Goal: Task Accomplishment & Management: Manage account settings

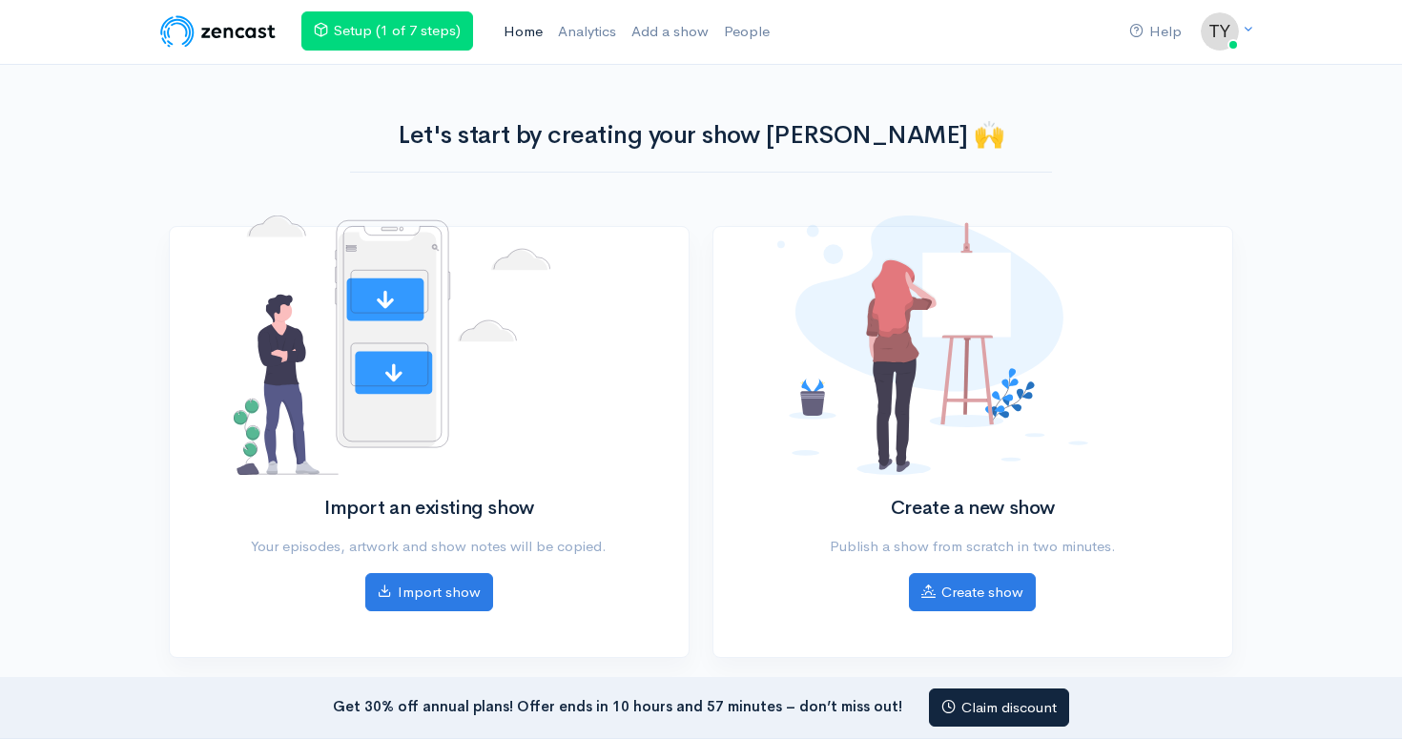
click at [510, 26] on link "Home" at bounding box center [523, 31] width 54 height 41
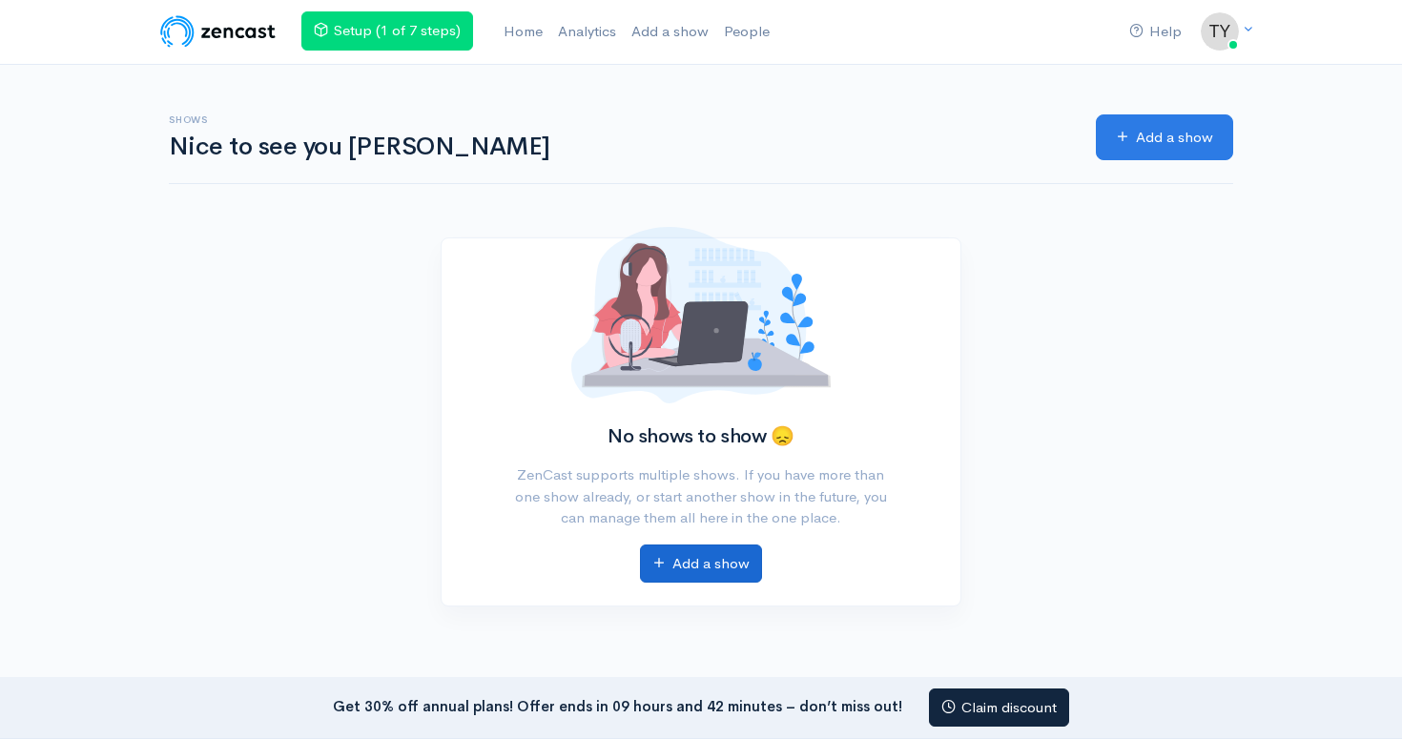
click at [735, 565] on link "Add a show" at bounding box center [701, 563] width 122 height 39
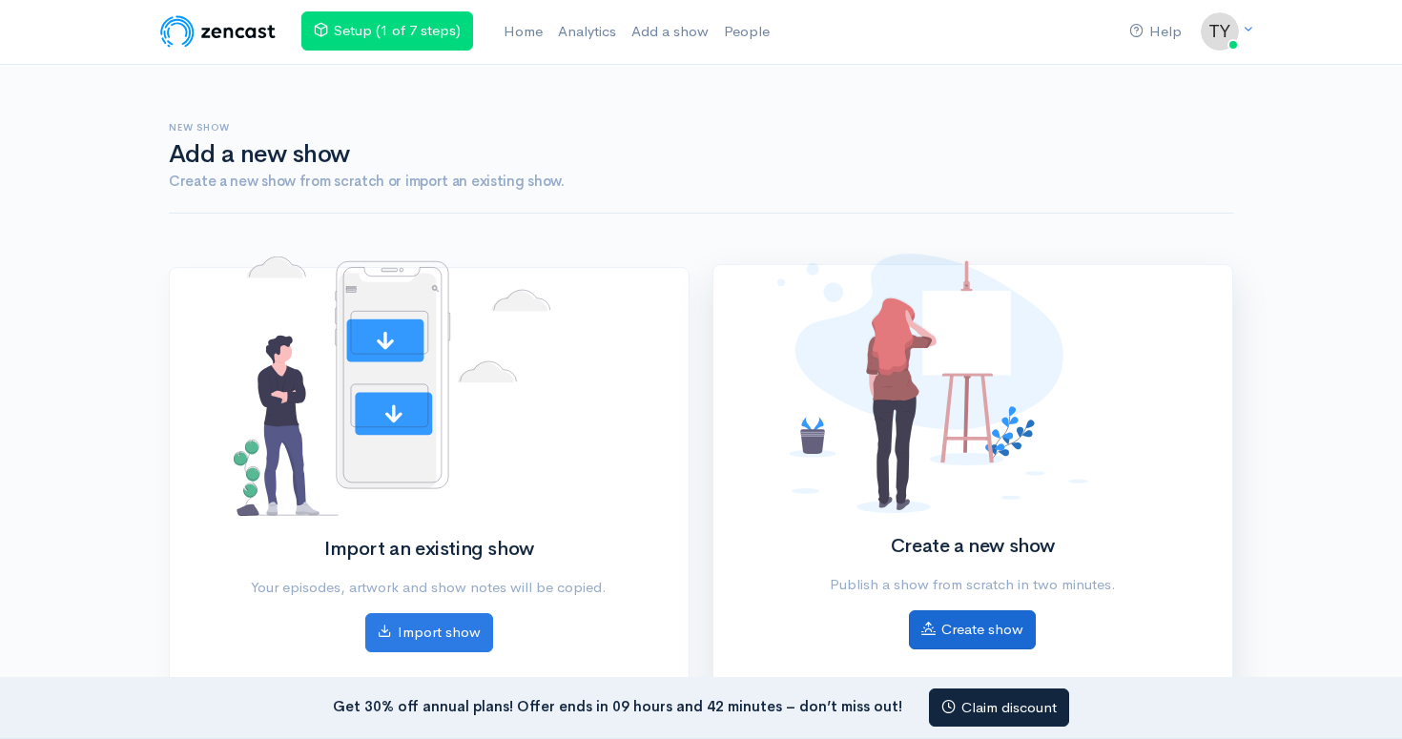
click at [969, 639] on link "Create show" at bounding box center [972, 629] width 127 height 39
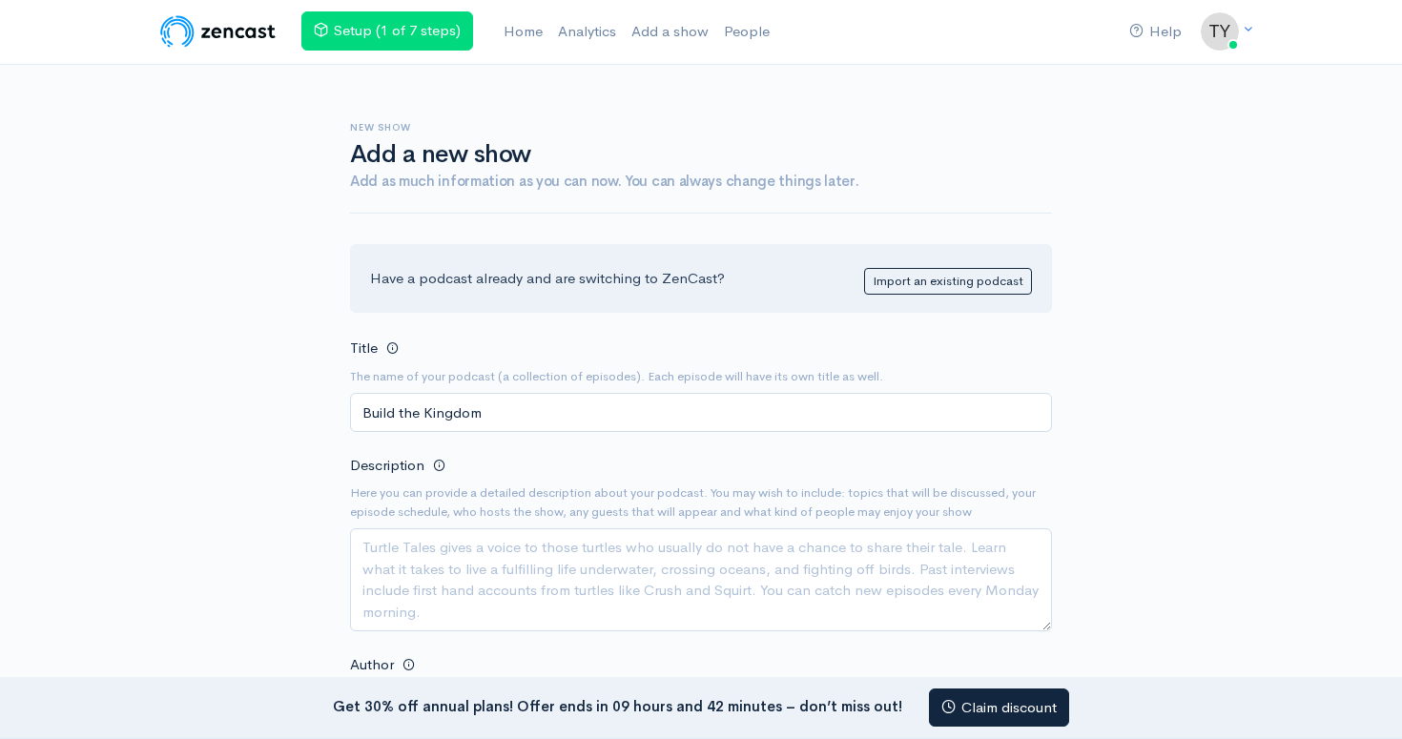
scroll to position [-1, 0]
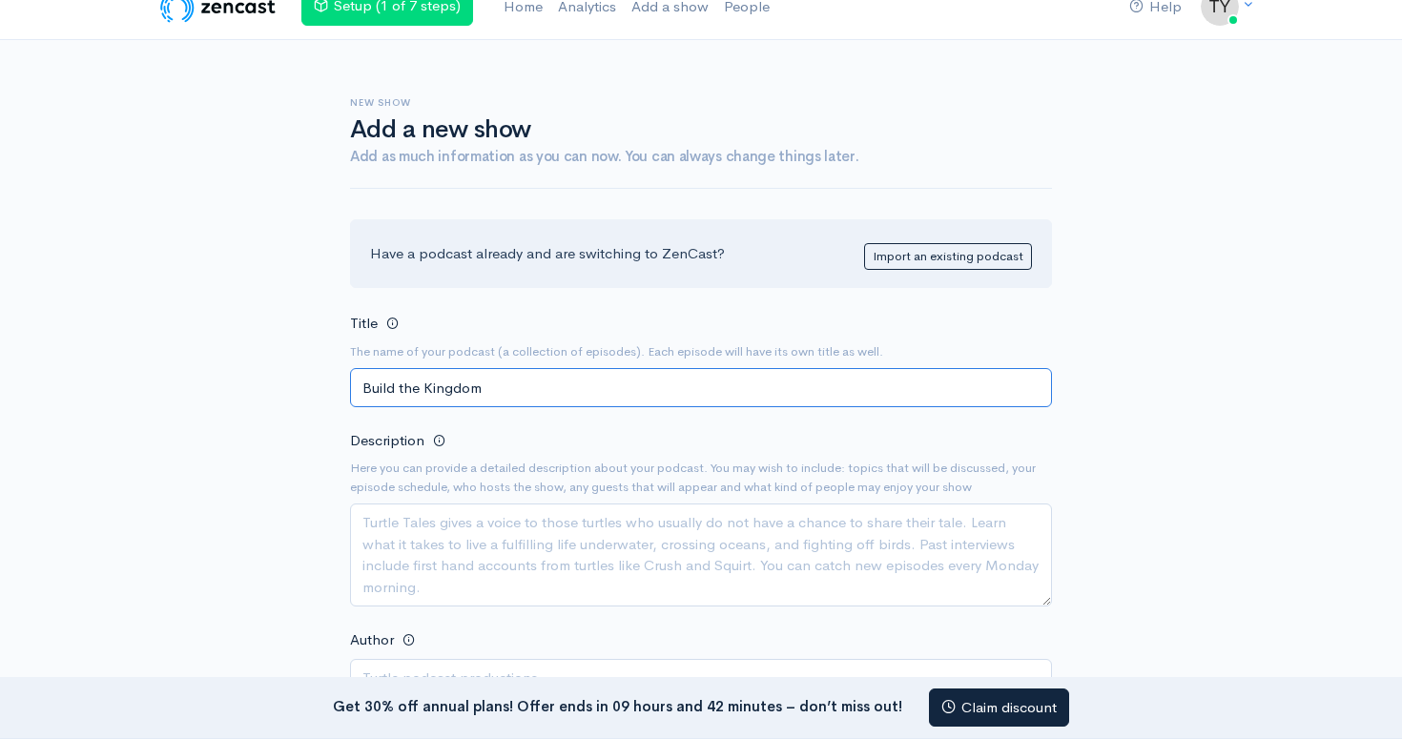
type input "Build the Kingdom"
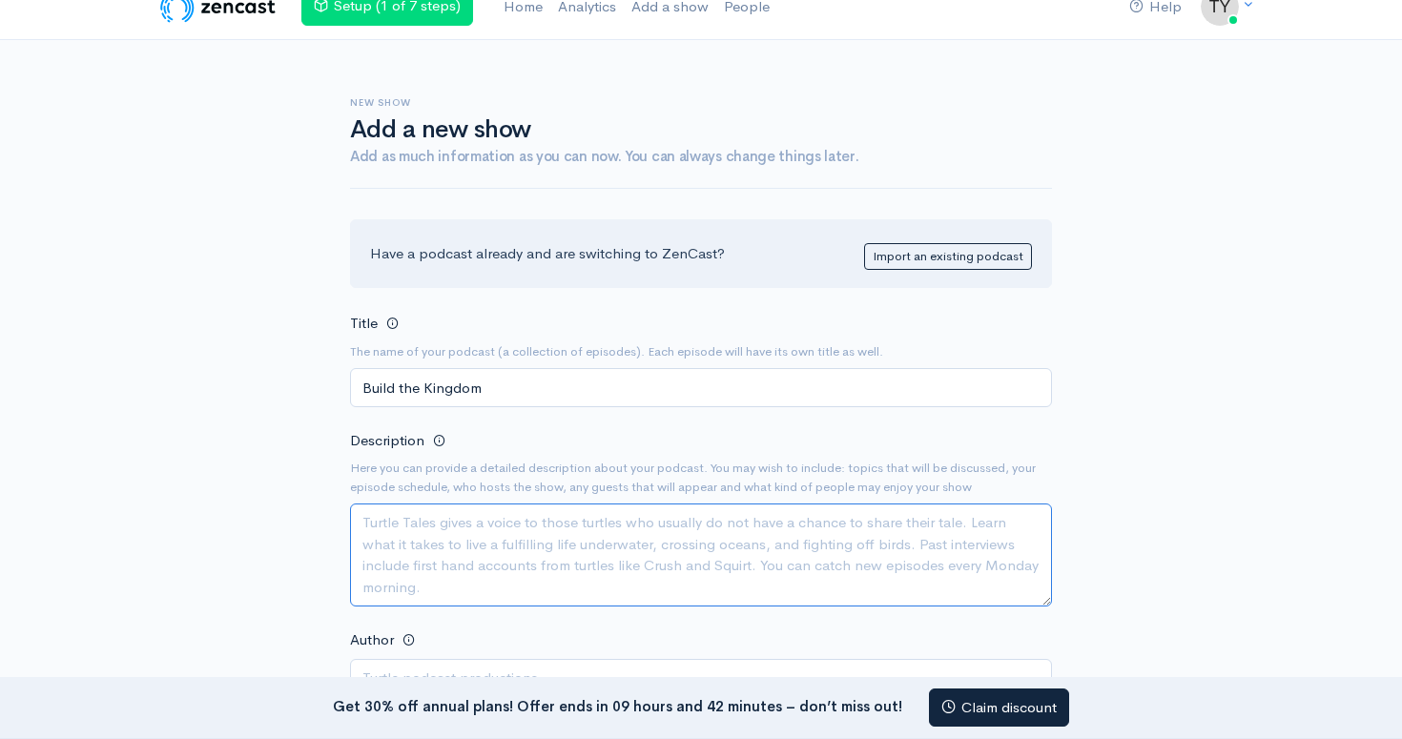
click at [486, 528] on textarea "Description" at bounding box center [701, 554] width 702 height 103
paste textarea "Join host [PERSON_NAME], as he interviews entrepreneurs from all over the world…"
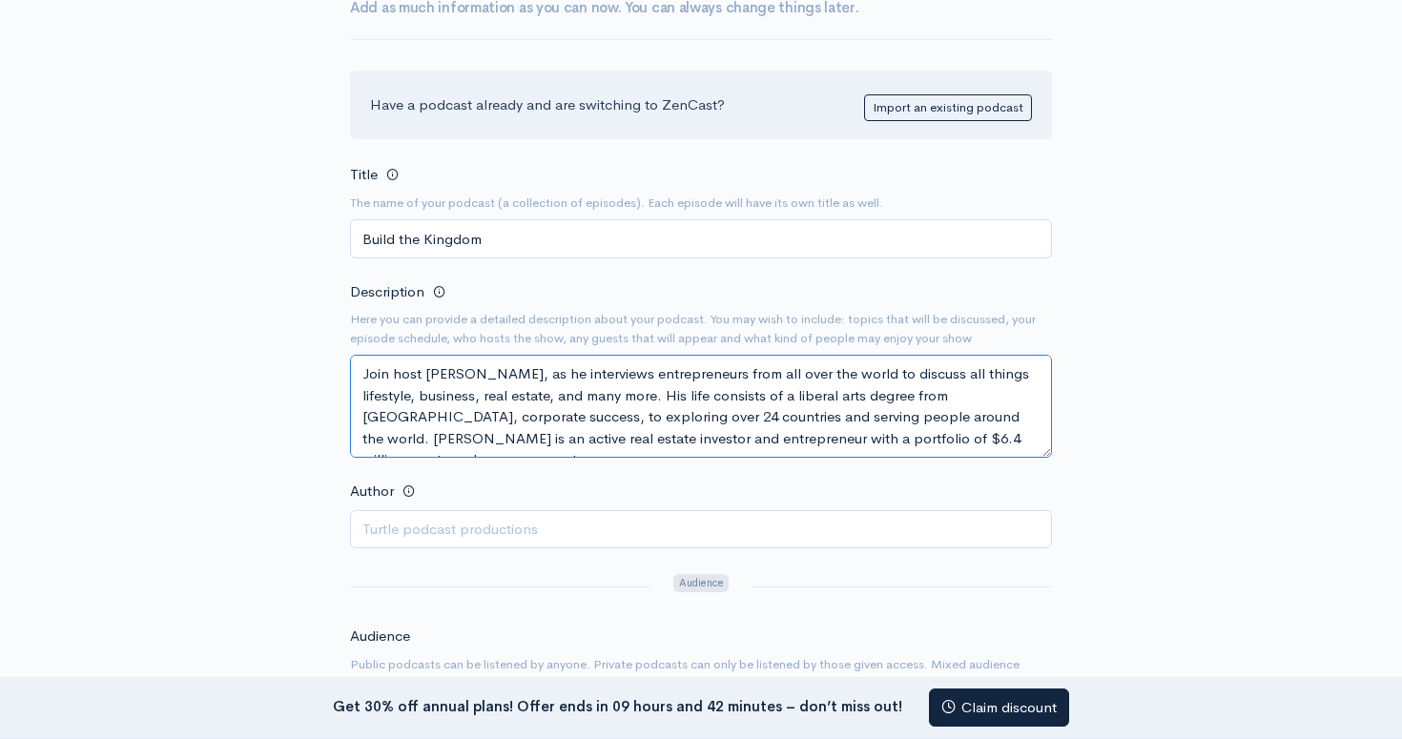
type textarea "Join host [PERSON_NAME], as he interviews entrepreneurs from all over the world…"
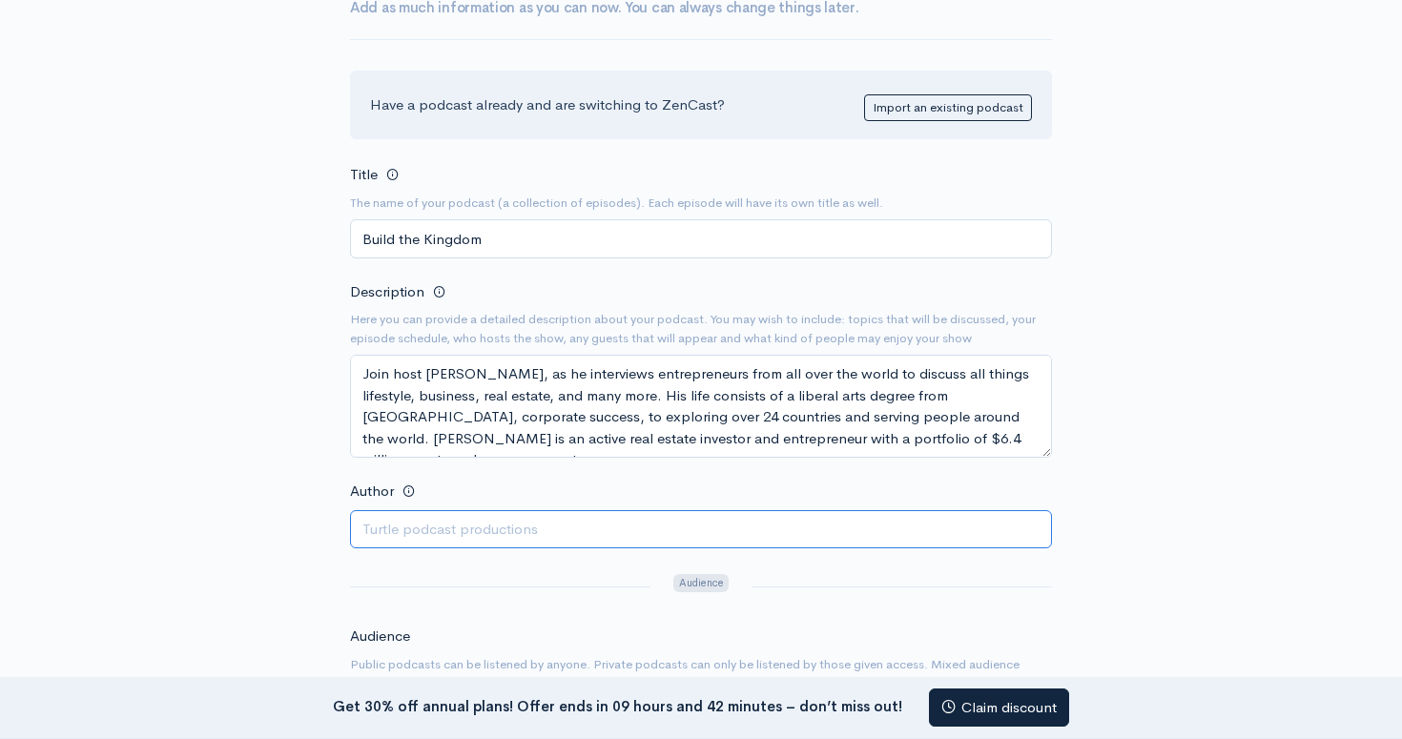
click at [486, 528] on input "Author" at bounding box center [701, 529] width 702 height 39
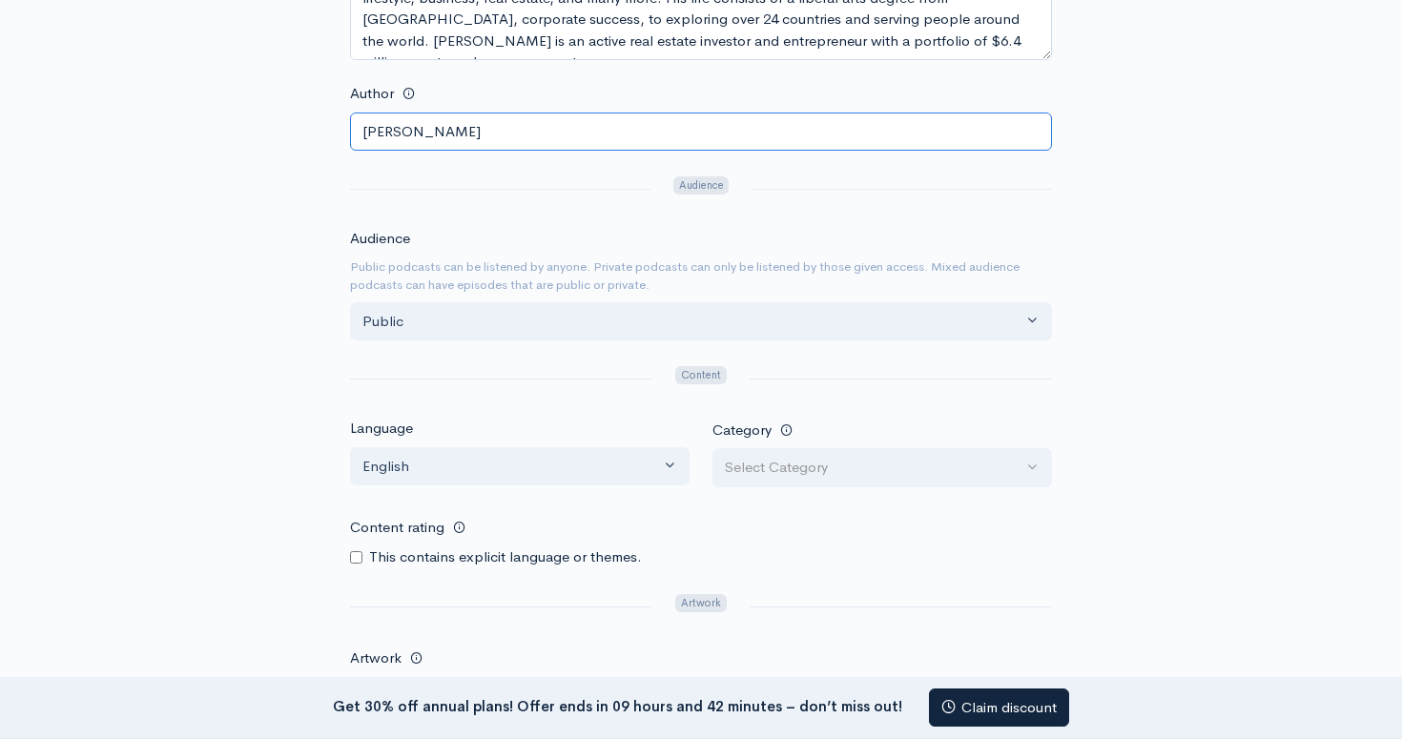
scroll to position [572, 0]
type input "[PERSON_NAME]"
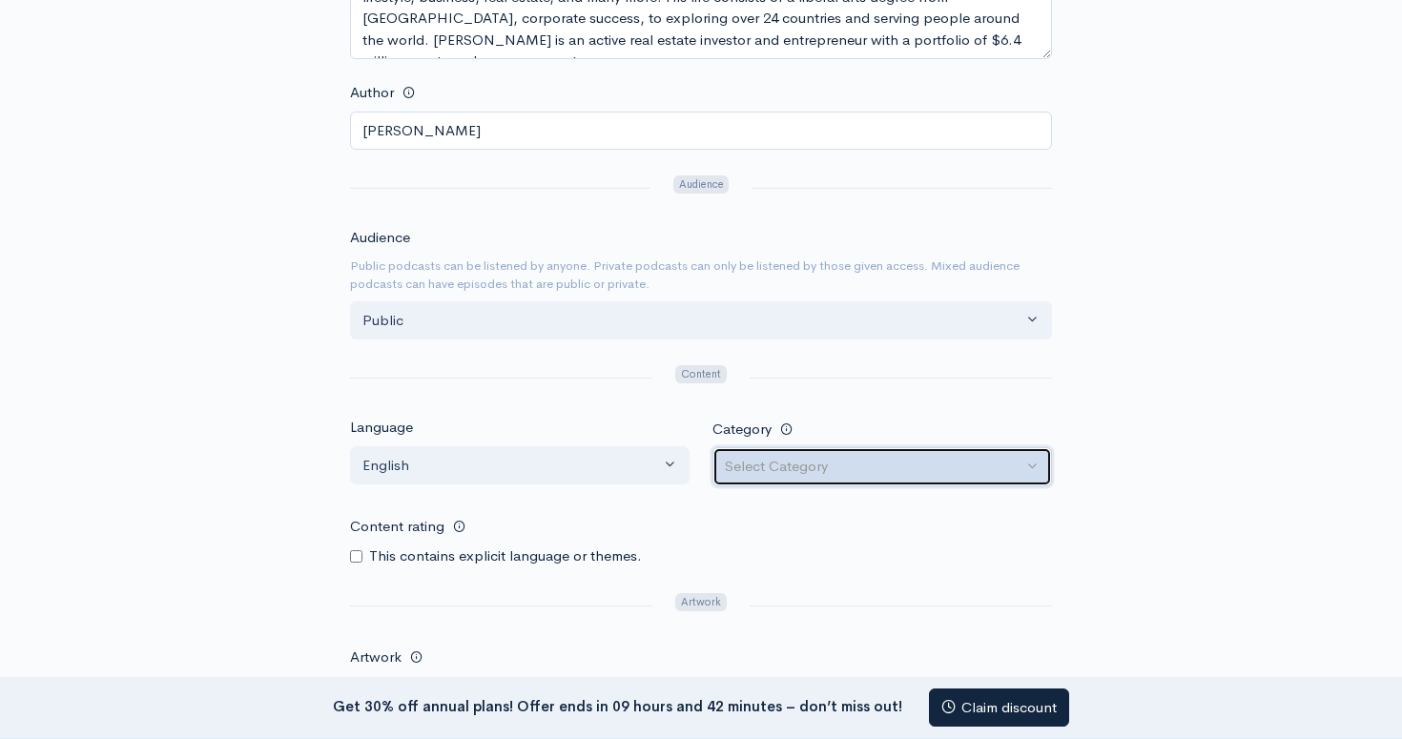
click at [744, 456] on div "Select Category" at bounding box center [874, 467] width 298 height 22
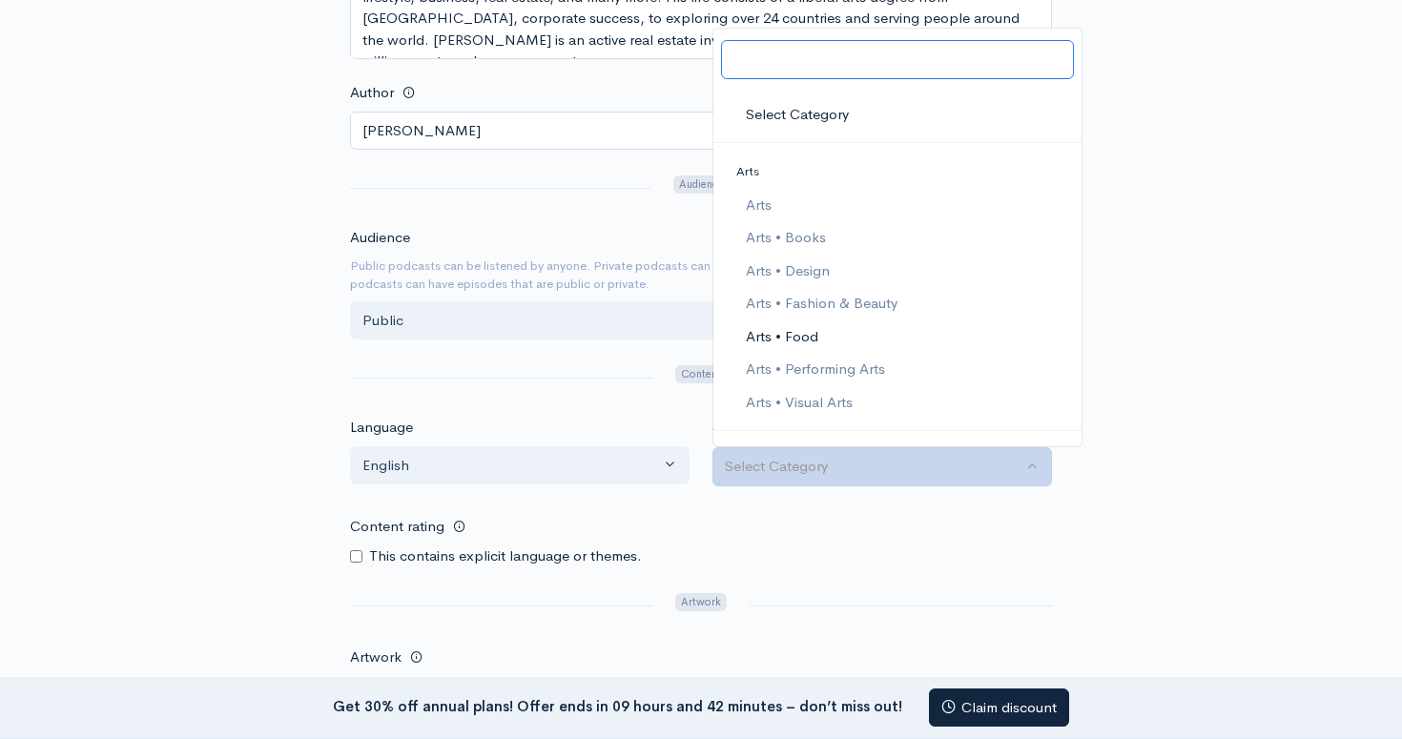
scroll to position [0, 0]
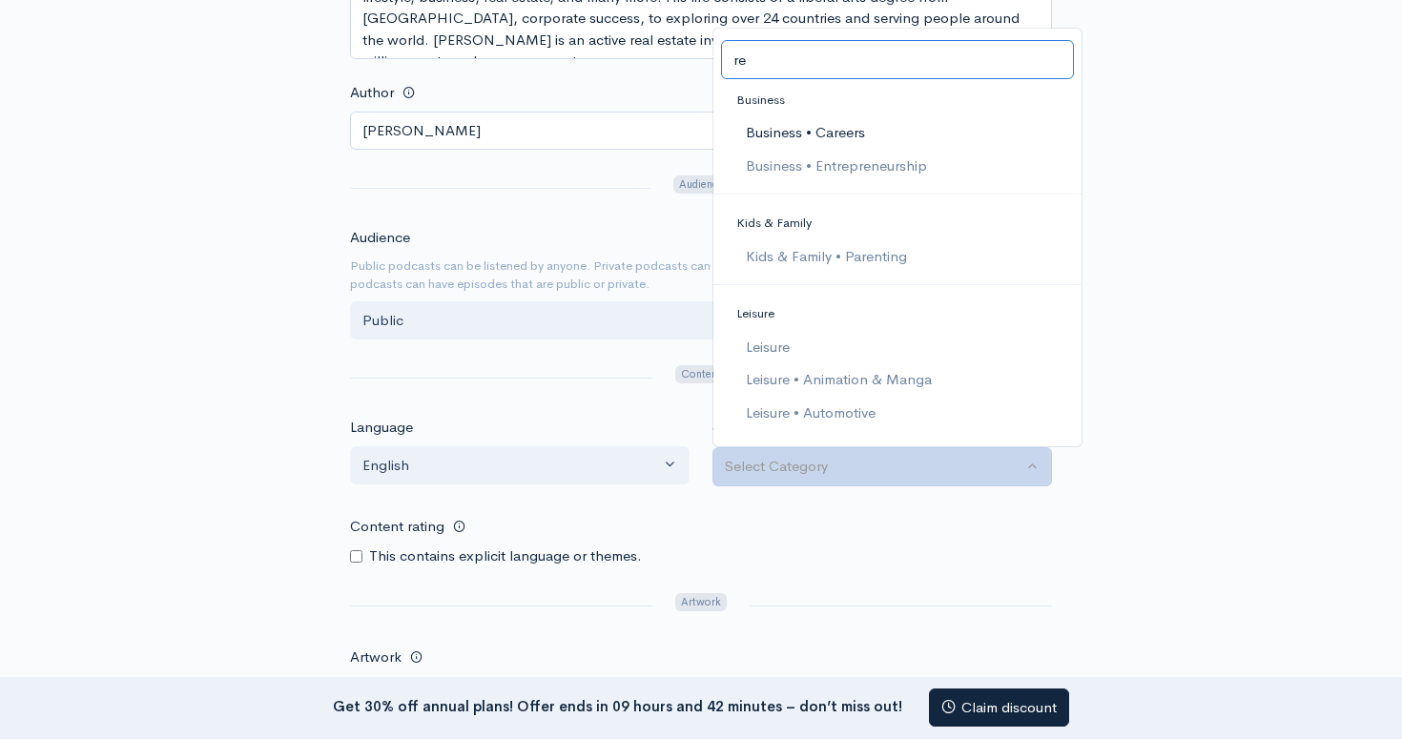
type input "r"
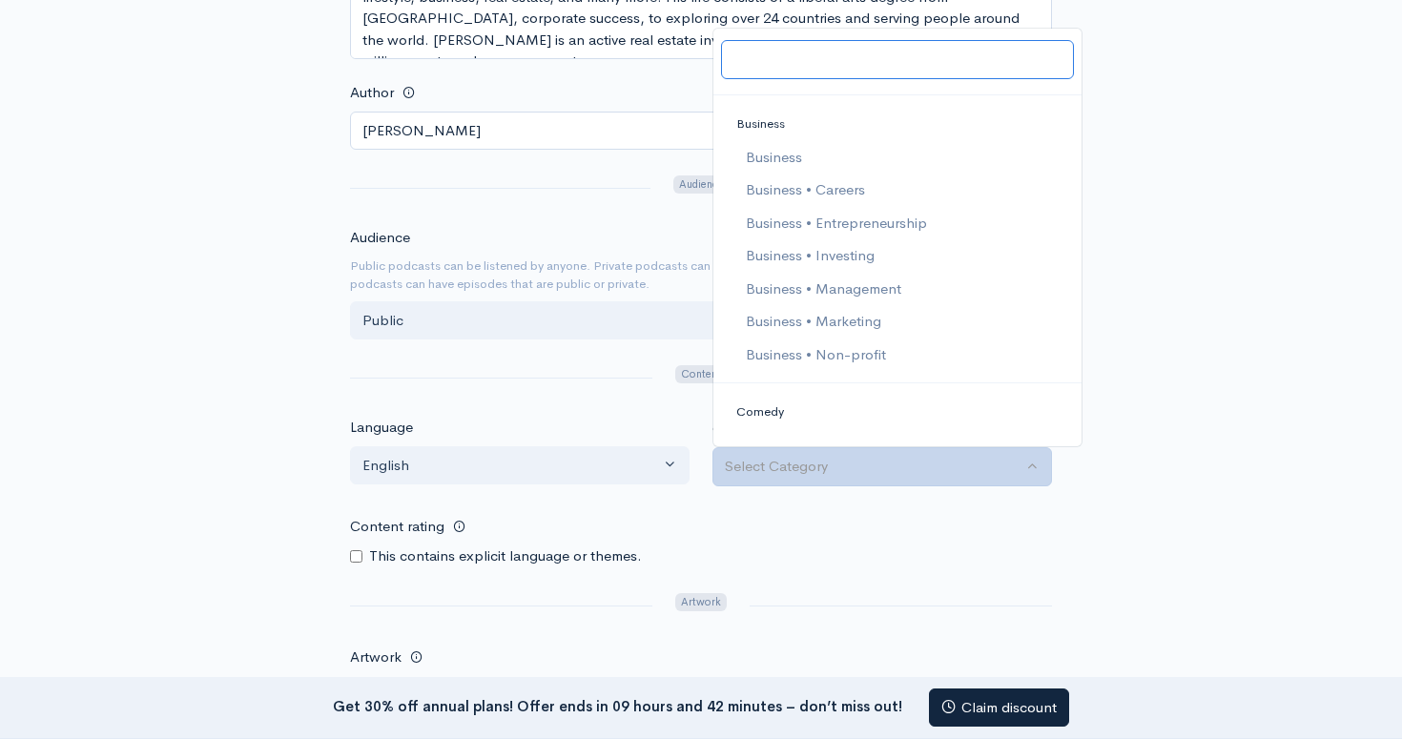
scroll to position [332, 0]
click at [849, 249] on span "Business • Investing" at bounding box center [810, 260] width 129 height 22
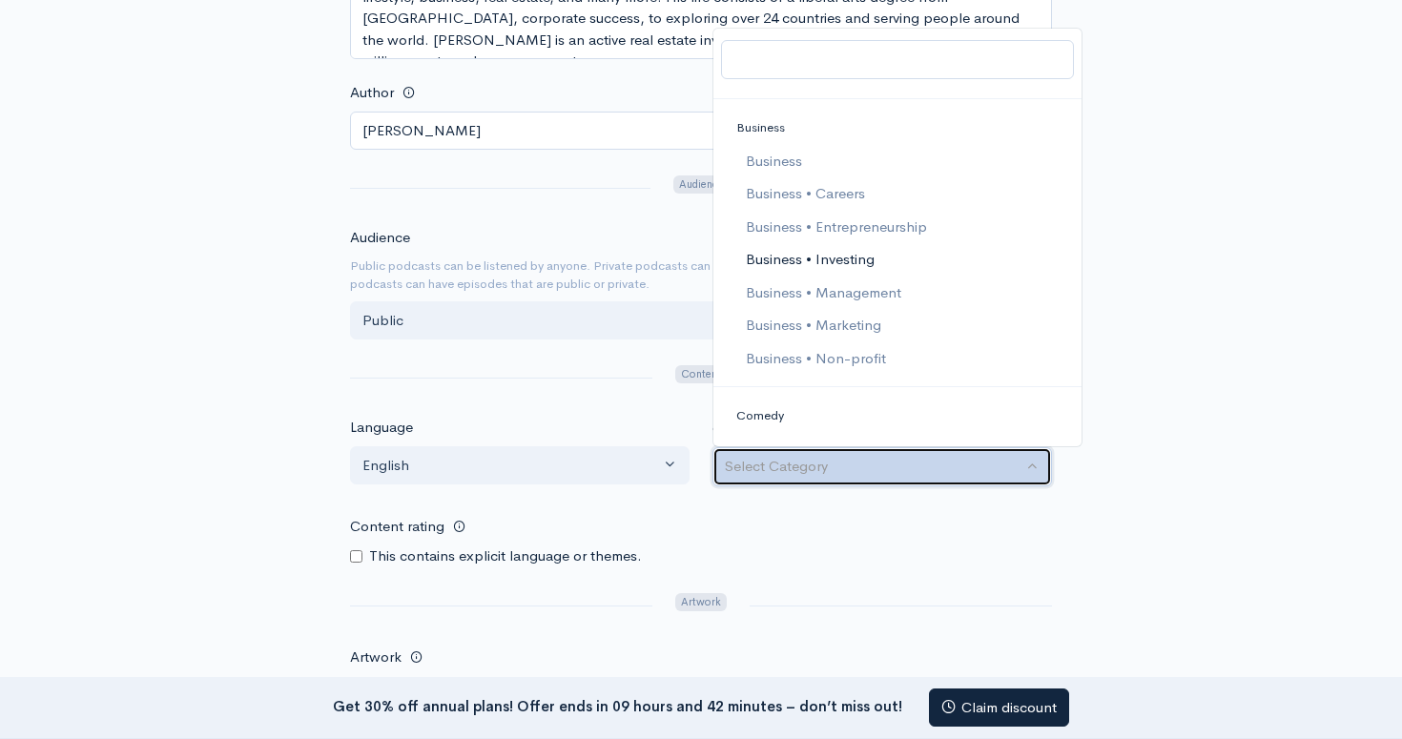
select select "Business > Investing"
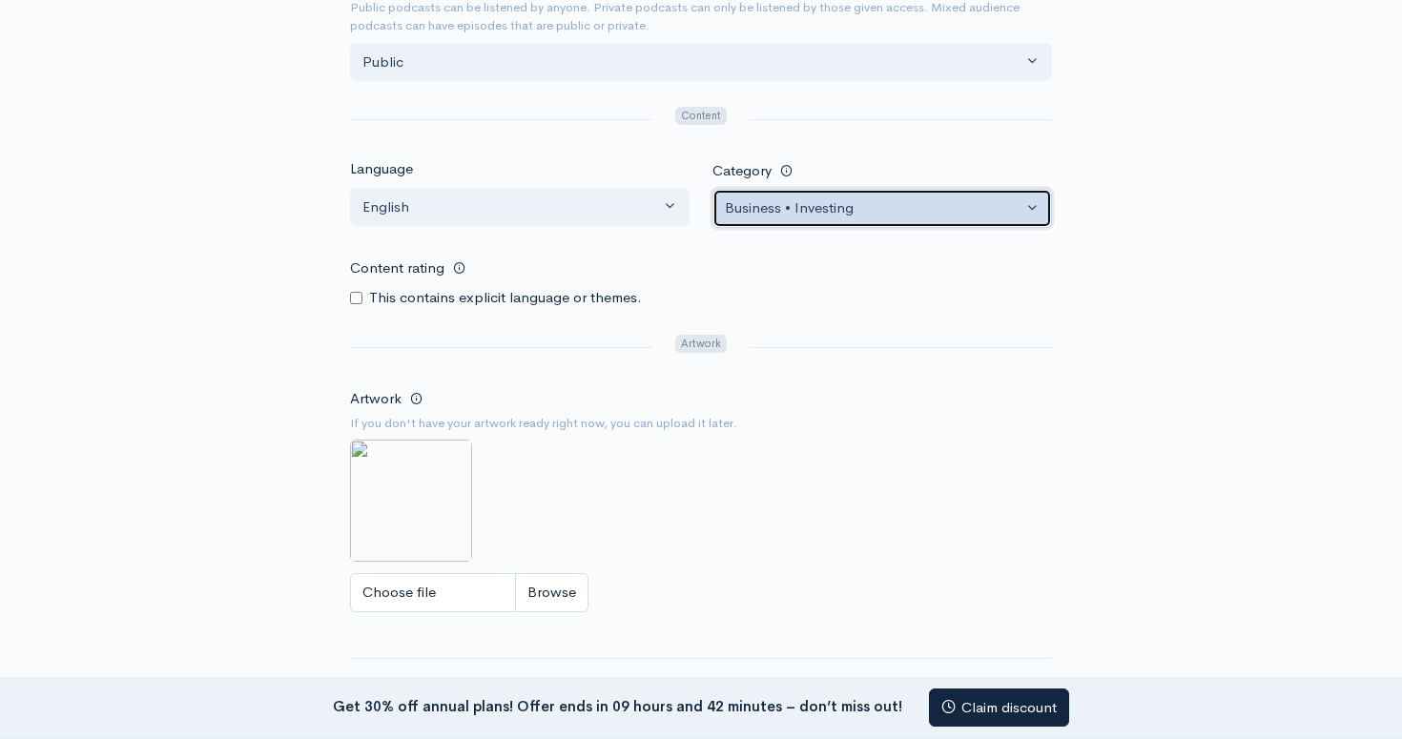
scroll to position [834, 0]
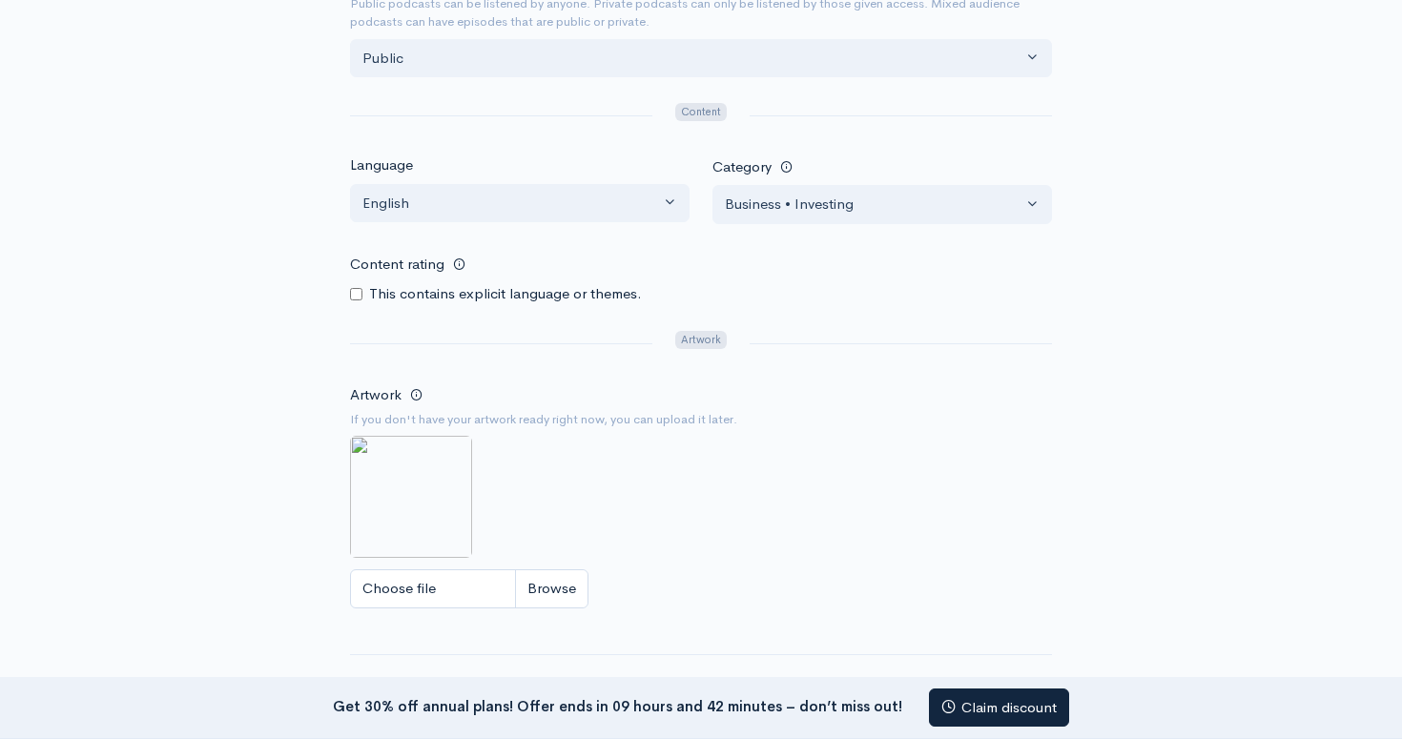
click at [533, 576] on input "Choose file" at bounding box center [469, 588] width 238 height 39
type input "C:\fakepath\Motivation Podcast Cover-3.png"
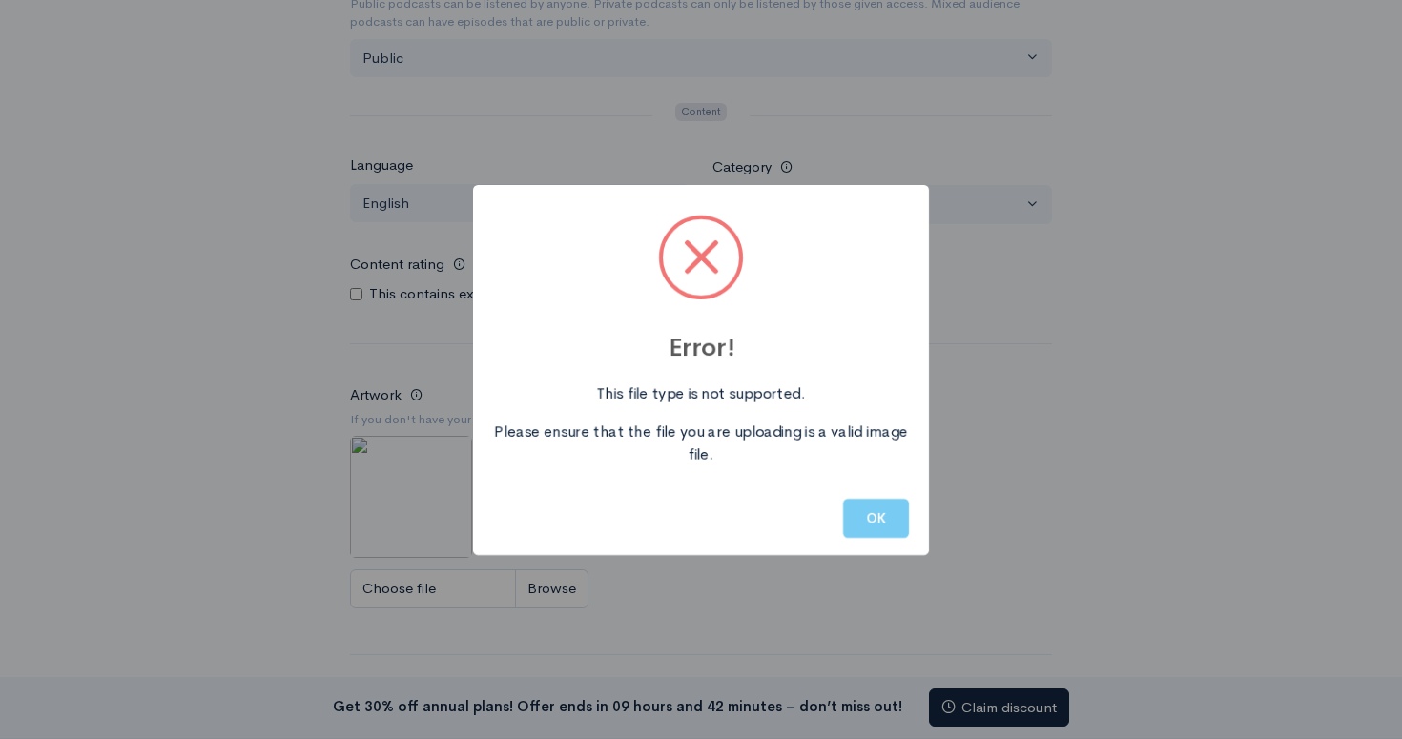
click at [859, 510] on button "OK" at bounding box center [876, 518] width 66 height 39
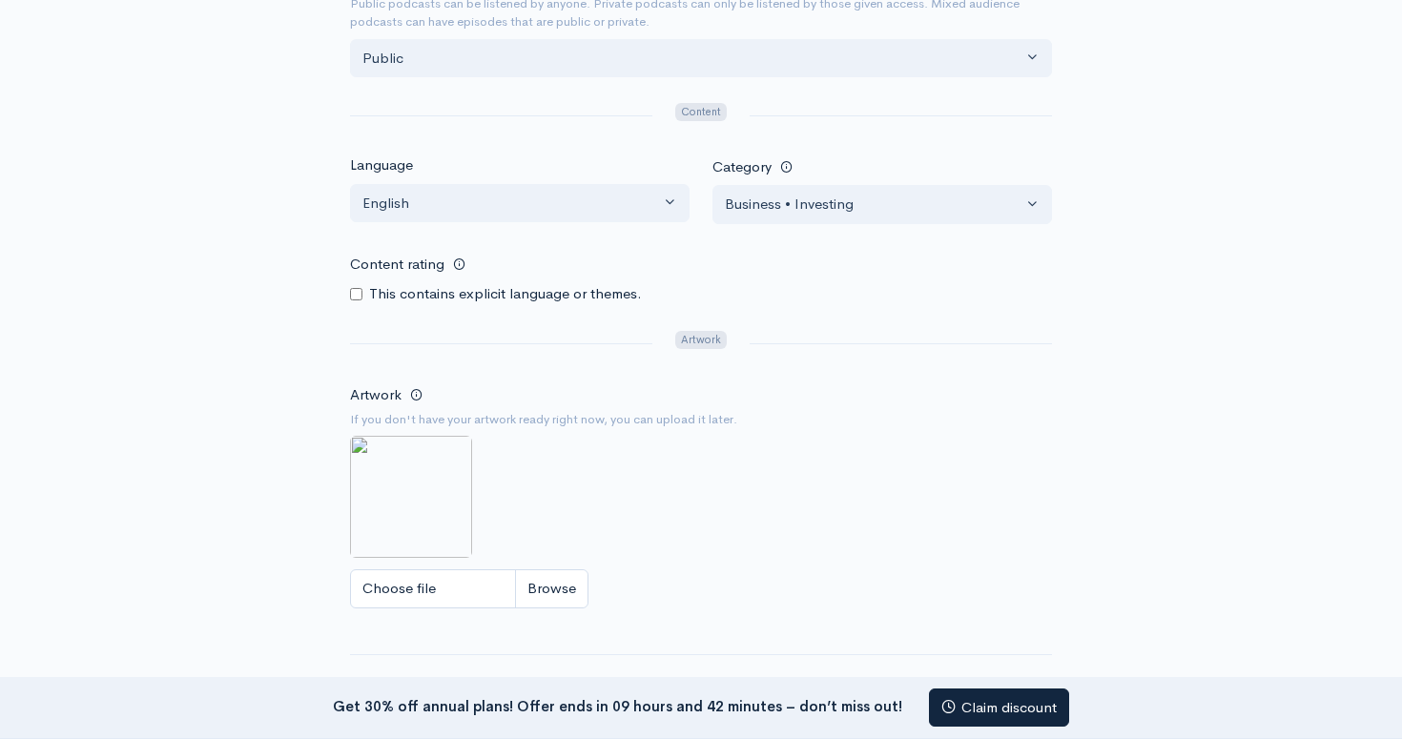
click at [463, 585] on input "Choose file" at bounding box center [469, 588] width 238 height 39
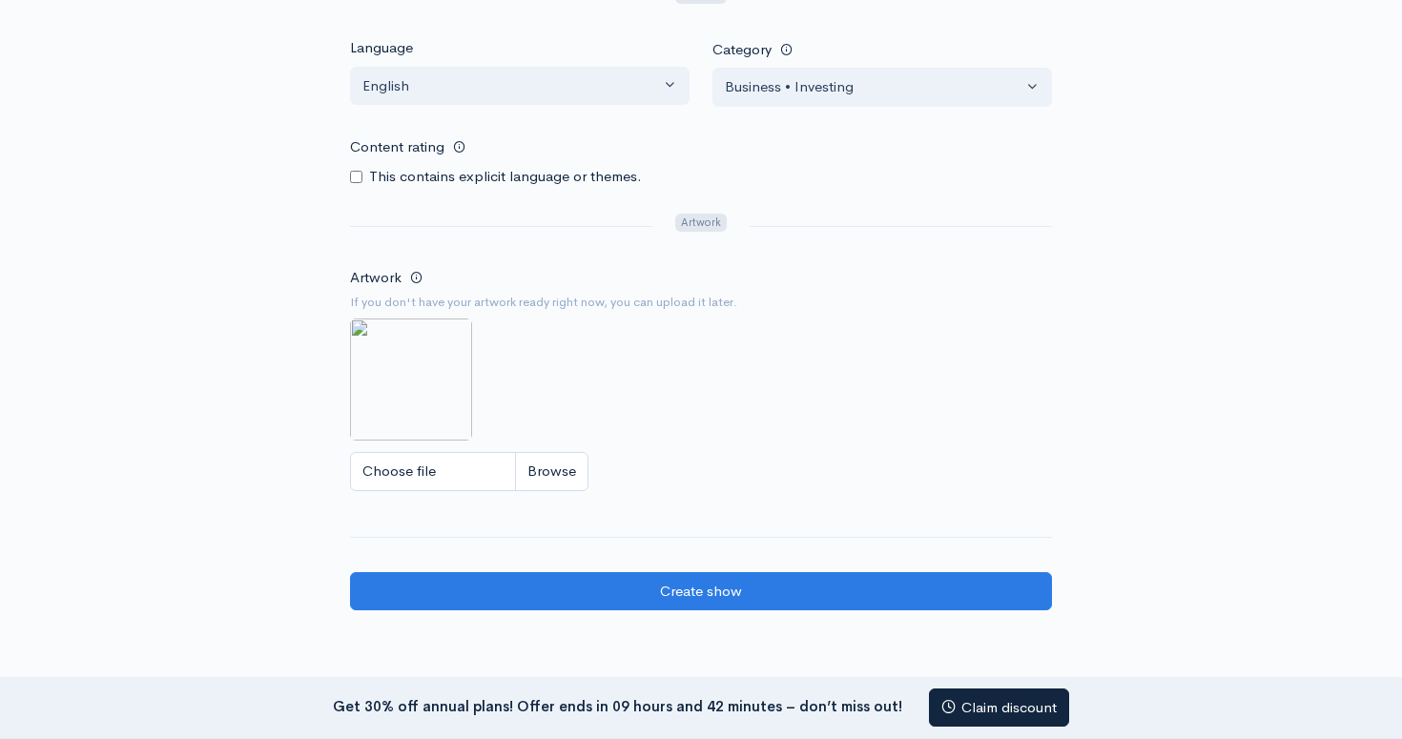
scroll to position [956, 0]
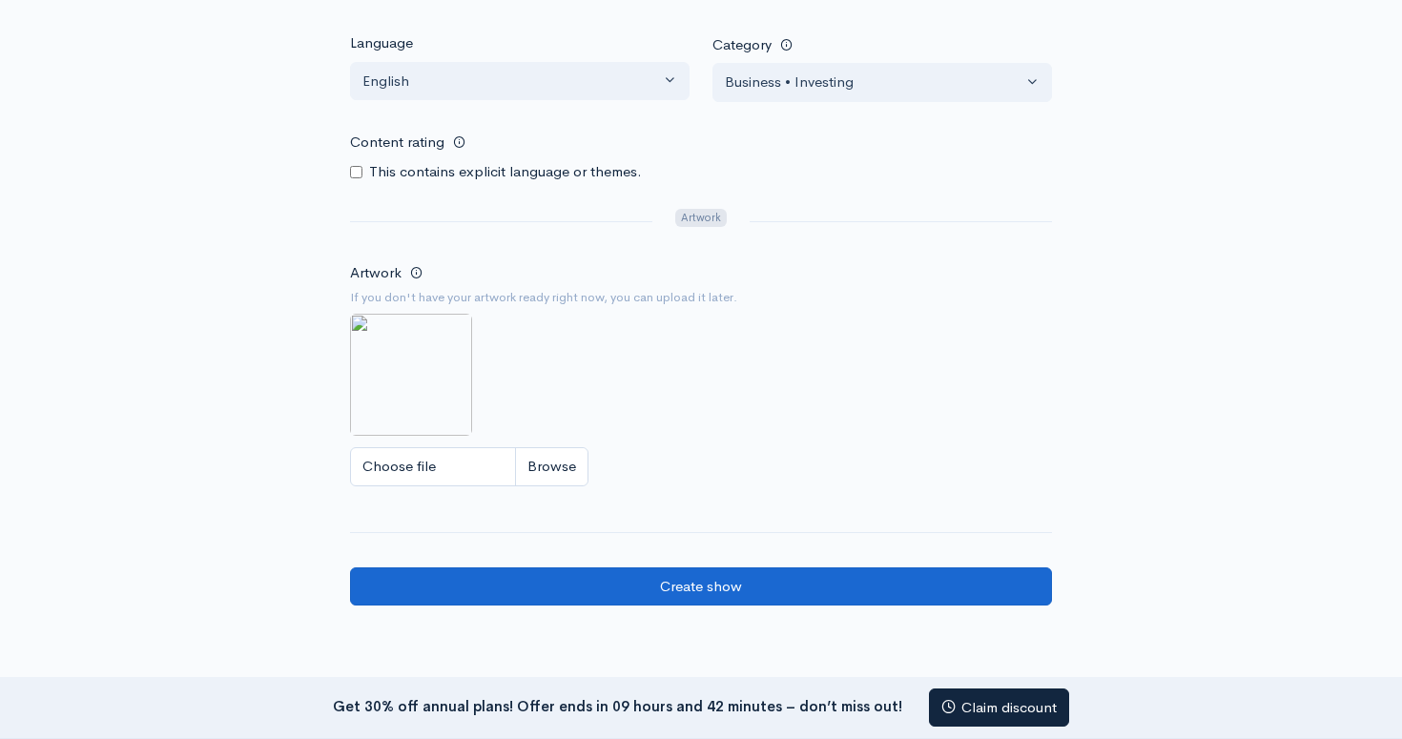
click at [727, 577] on input "Create show" at bounding box center [701, 586] width 702 height 39
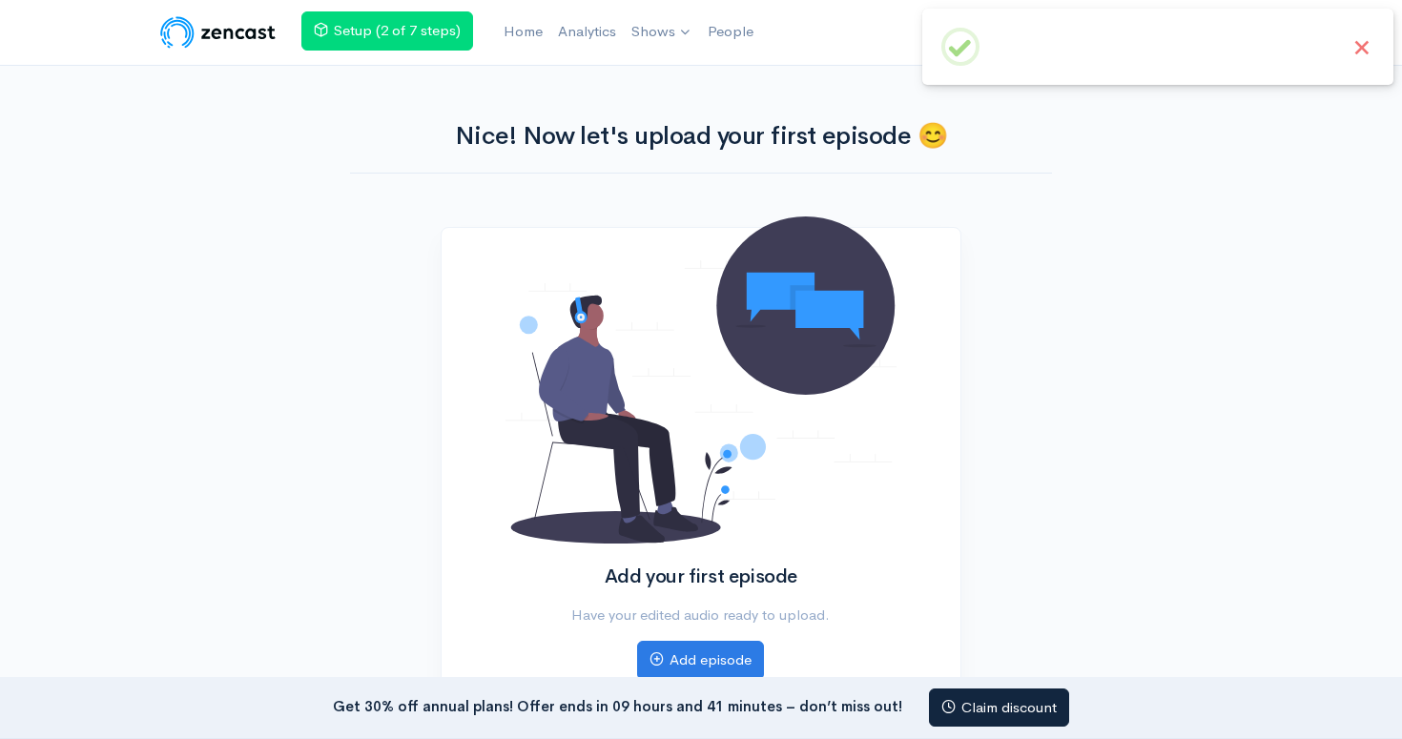
click at [1365, 47] on button "×" at bounding box center [1361, 47] width 25 height 25
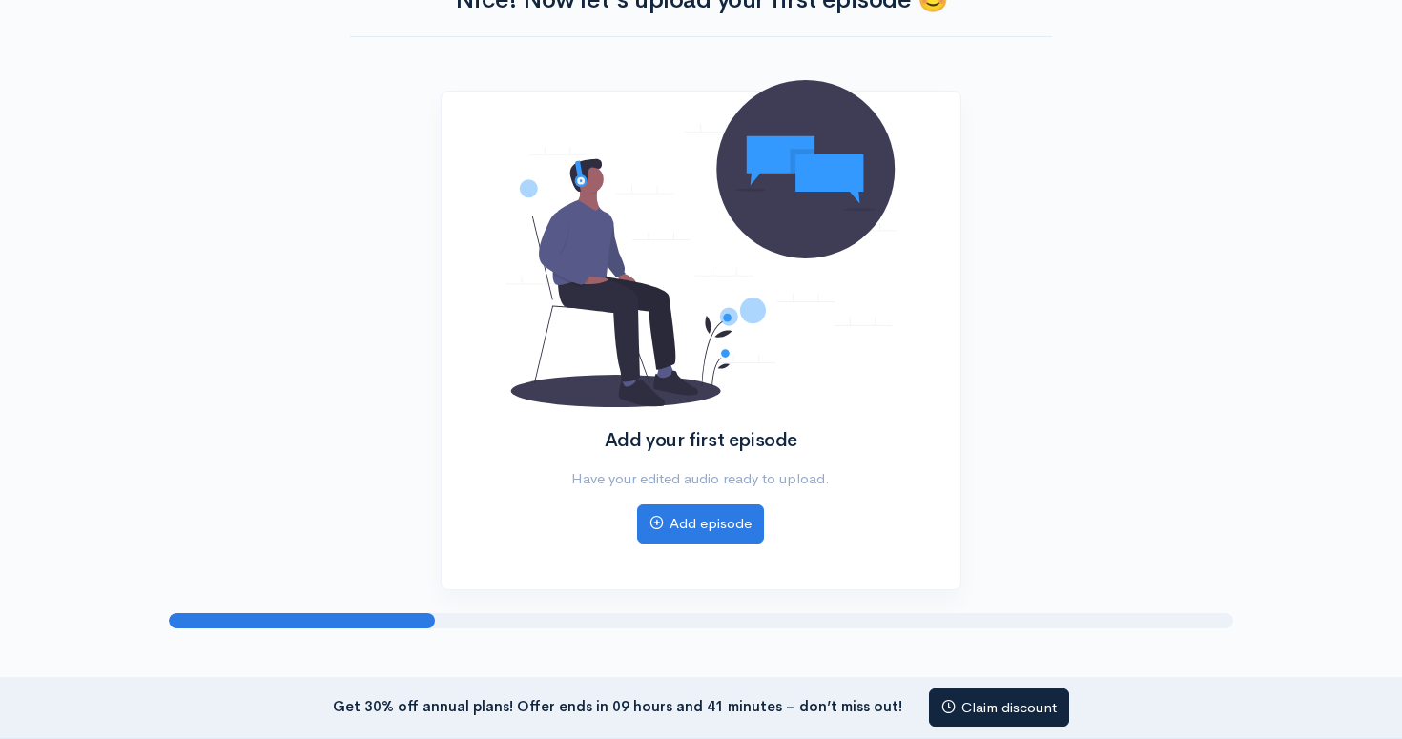
scroll to position [137, 0]
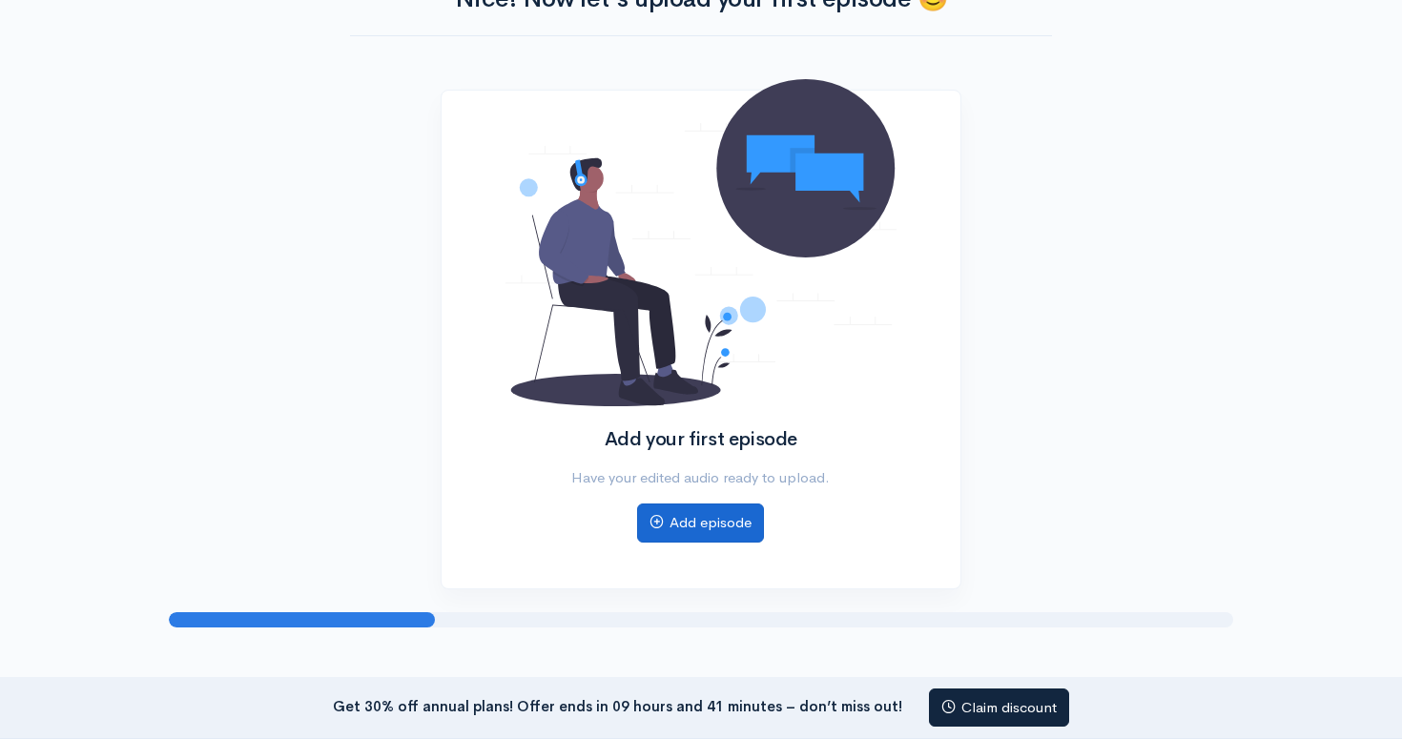
click at [692, 535] on link "Add episode" at bounding box center [700, 522] width 127 height 39
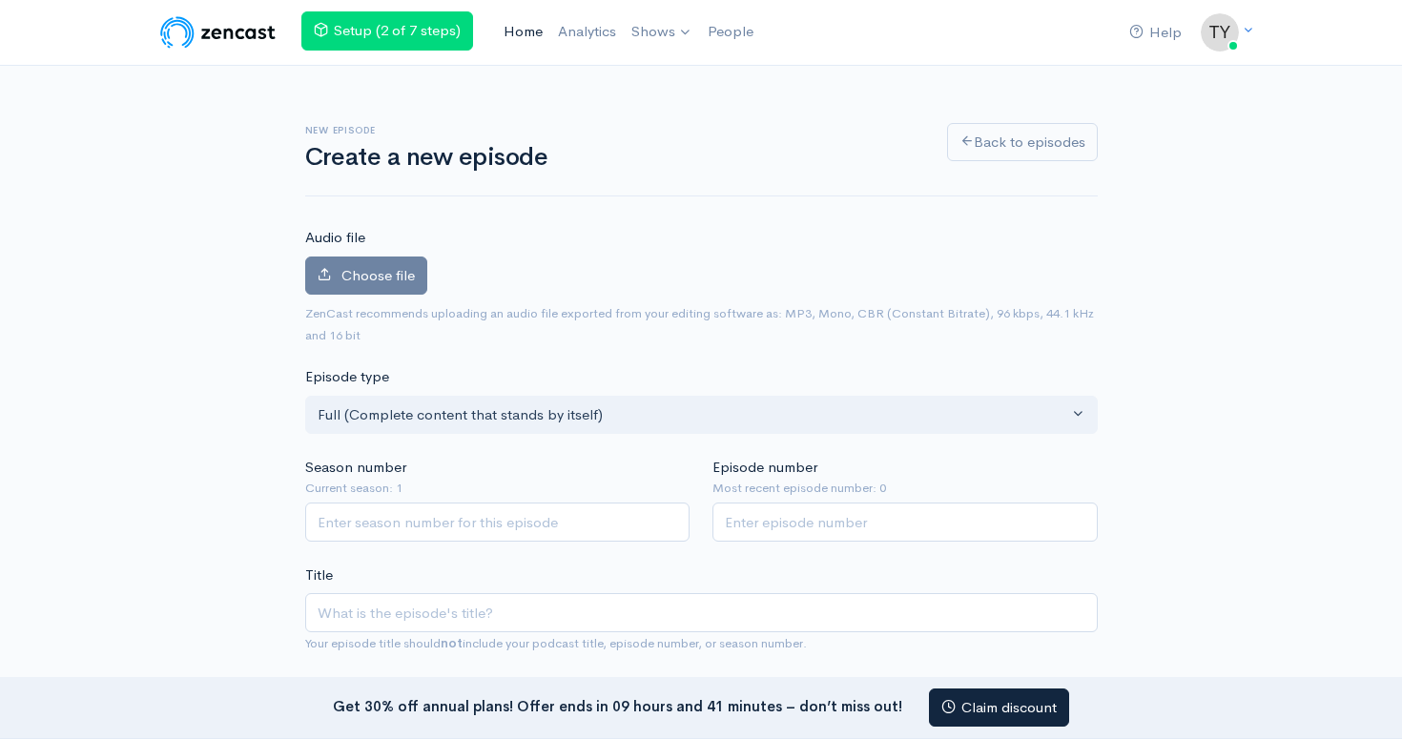
click at [514, 28] on link "Home" at bounding box center [523, 31] width 54 height 41
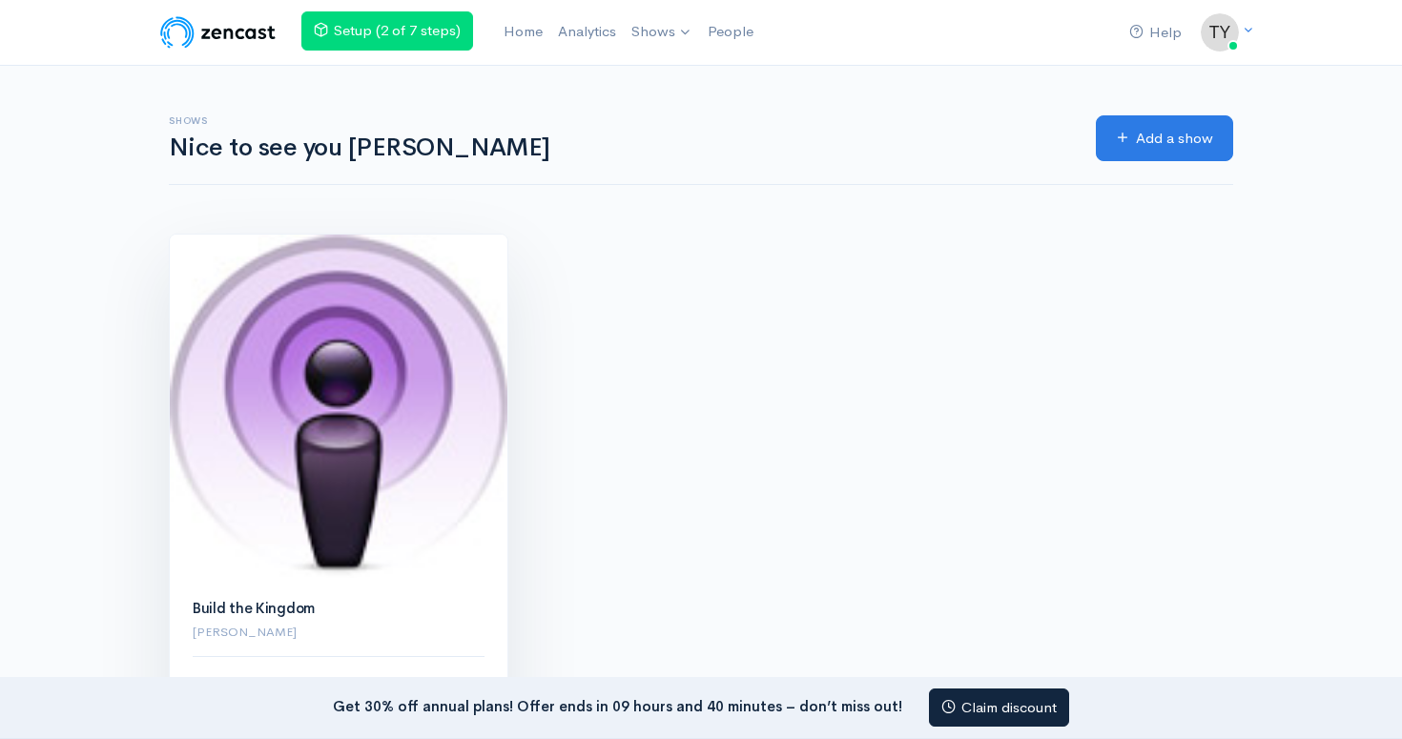
click at [383, 426] on img at bounding box center [339, 406] width 338 height 343
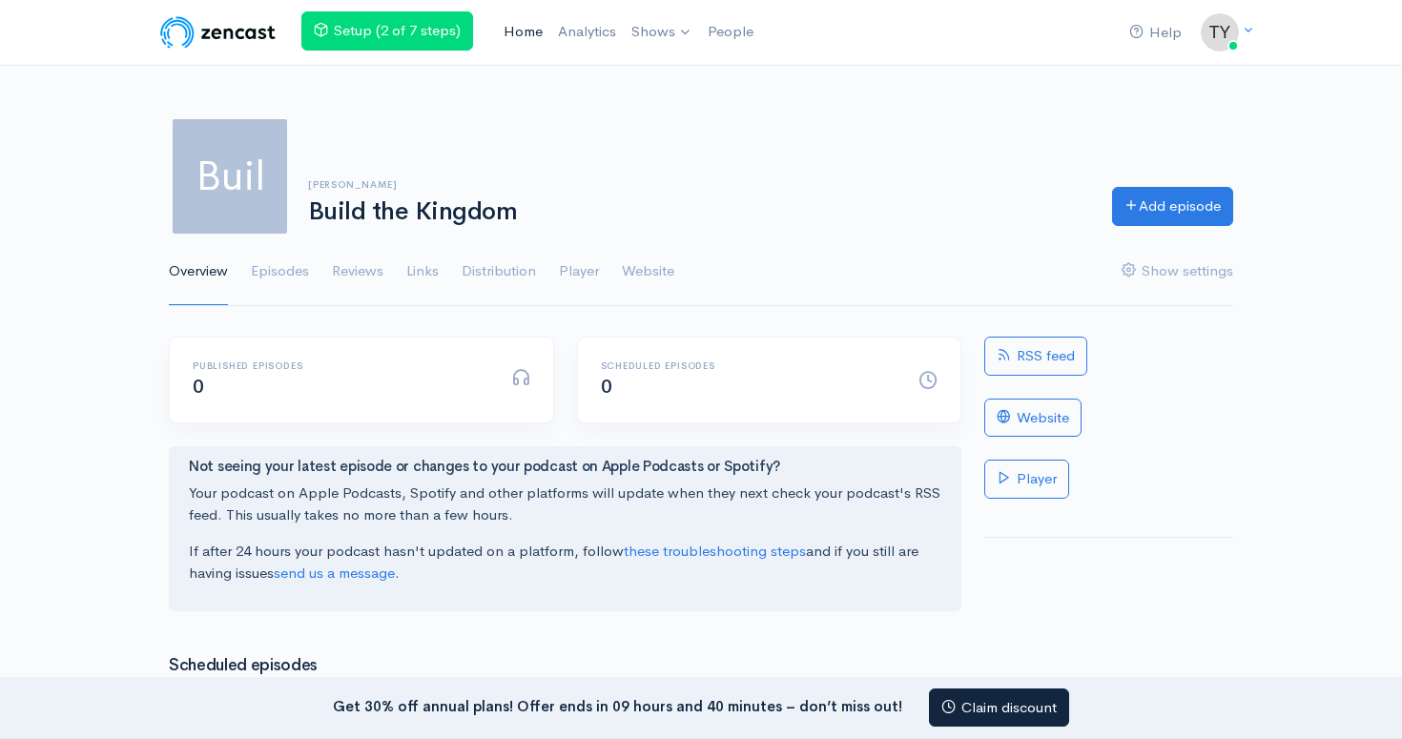
click at [529, 32] on link "Home" at bounding box center [523, 31] width 54 height 41
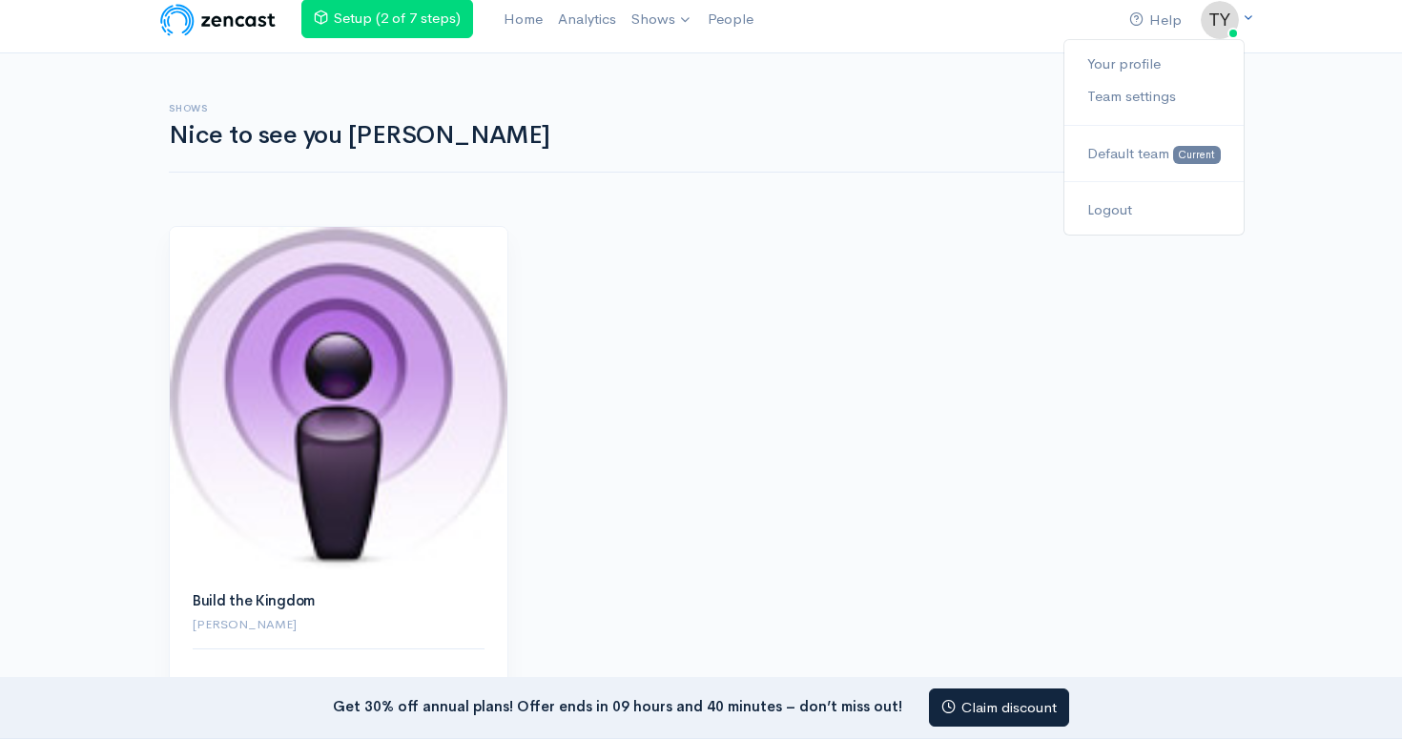
click at [1220, 24] on img at bounding box center [1220, 20] width 38 height 38
click at [1144, 100] on link "Team settings" at bounding box center [1153, 96] width 179 height 33
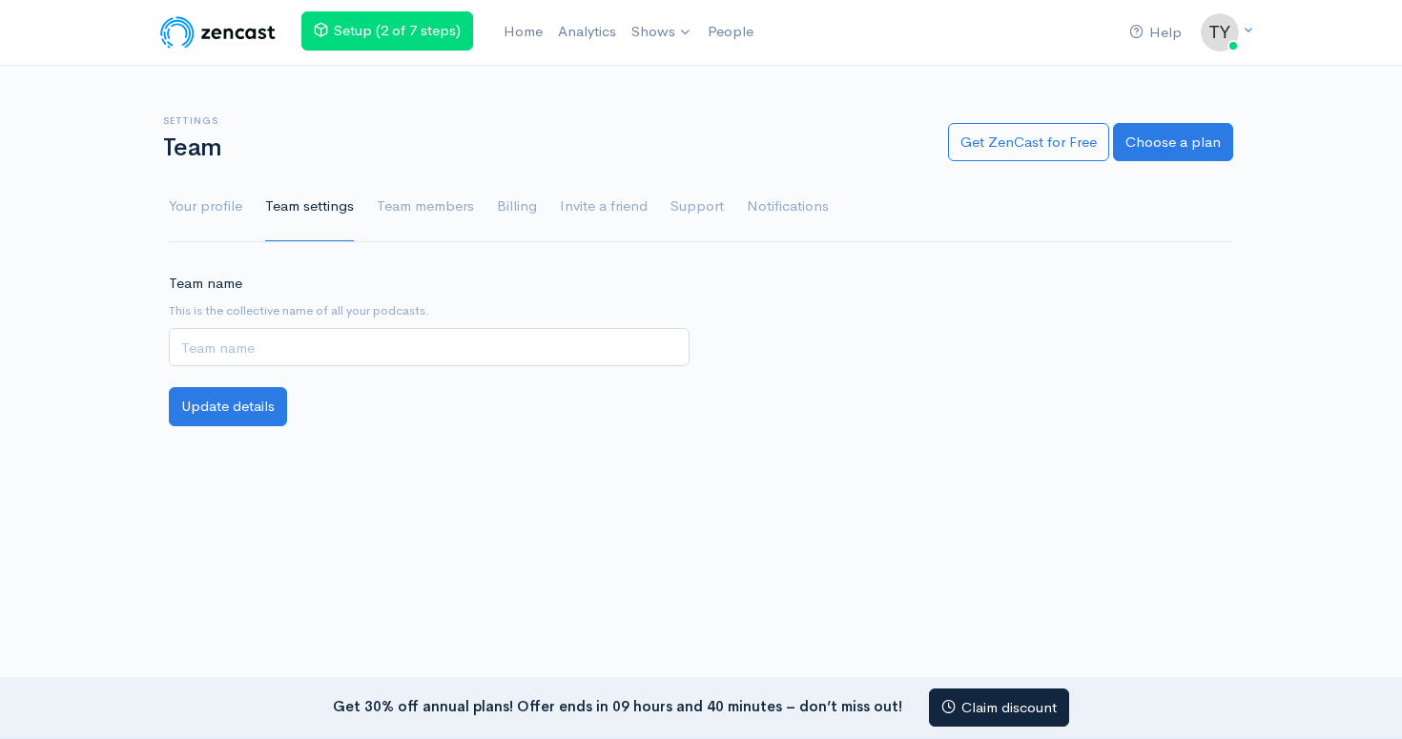
click at [235, 26] on img at bounding box center [217, 32] width 121 height 38
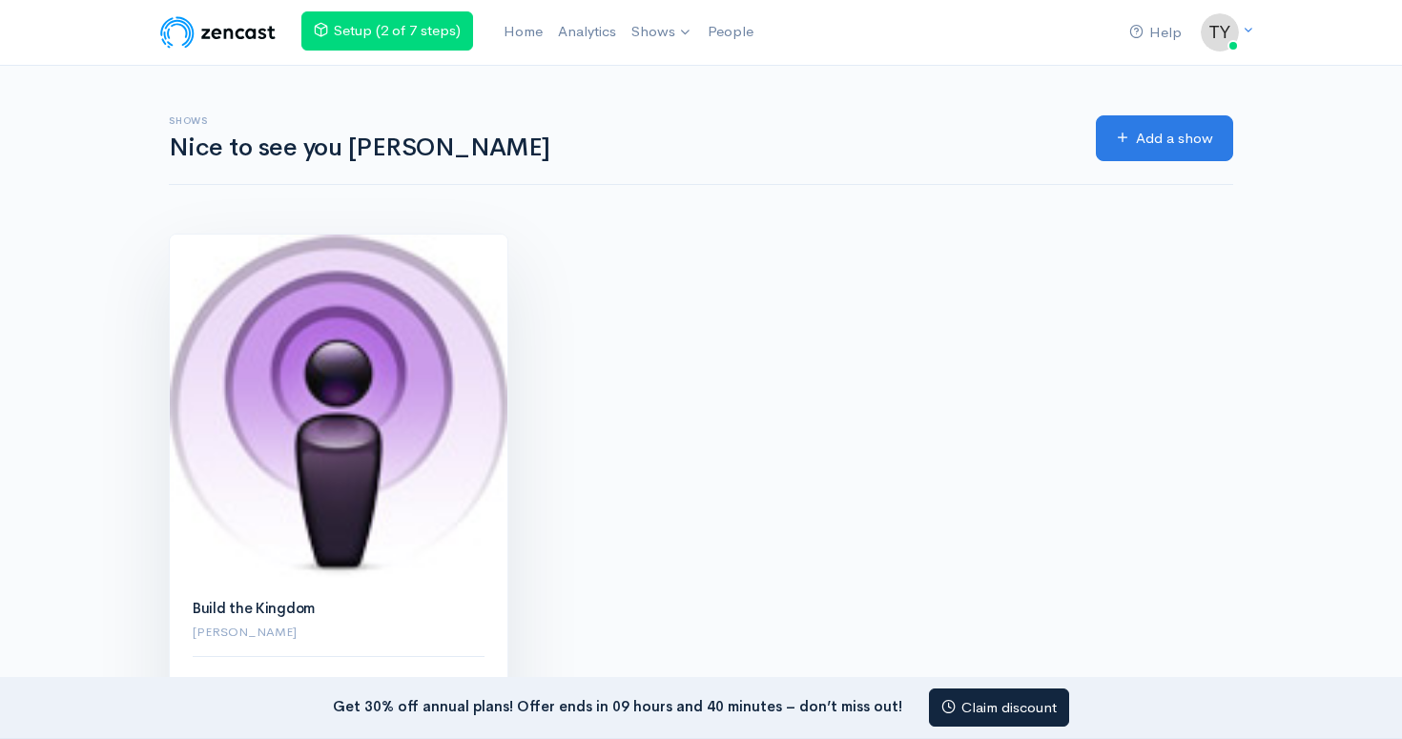
click at [362, 359] on img at bounding box center [339, 406] width 338 height 343
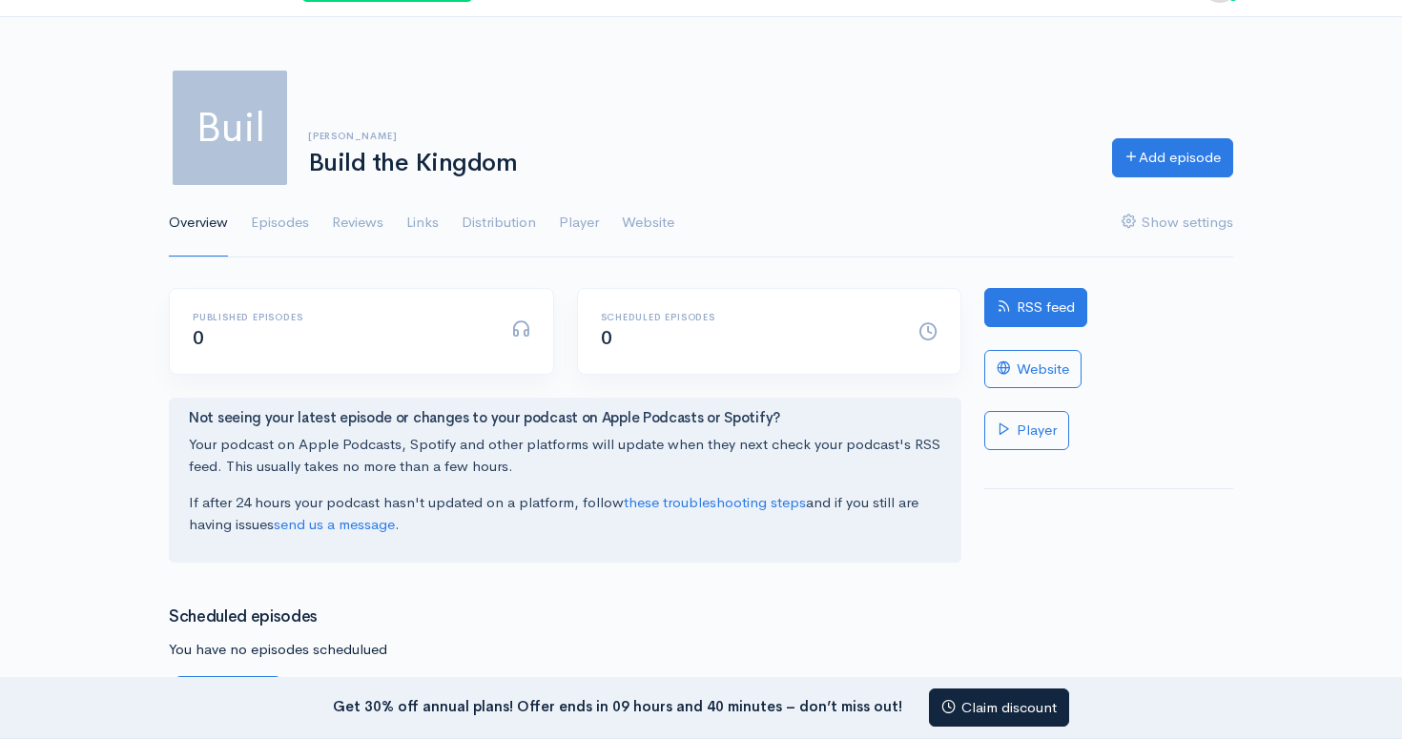
scroll to position [50, 0]
click at [1027, 312] on link "RSS feed" at bounding box center [1035, 306] width 103 height 39
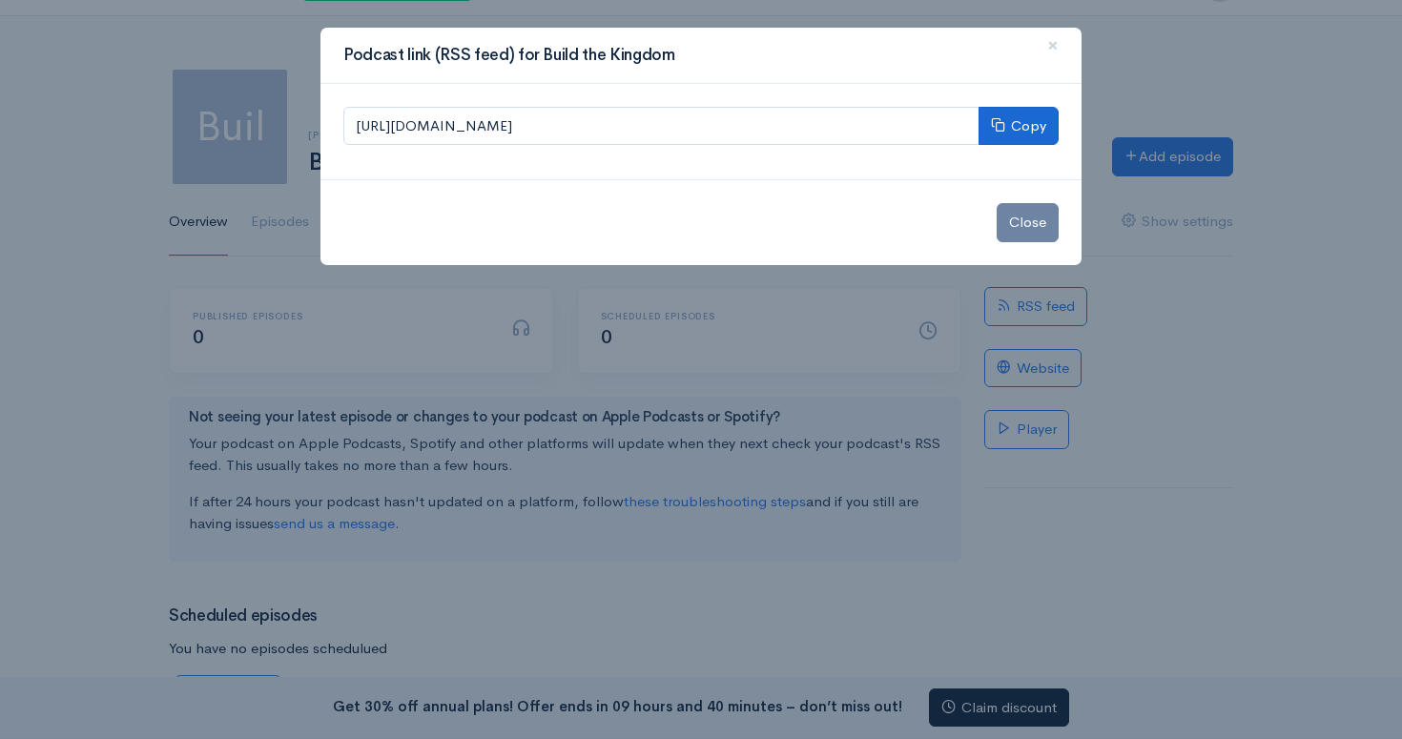
click at [1024, 123] on button "Copy" at bounding box center [1018, 126] width 80 height 39
click at [1046, 212] on button "Close" at bounding box center [1027, 222] width 62 height 39
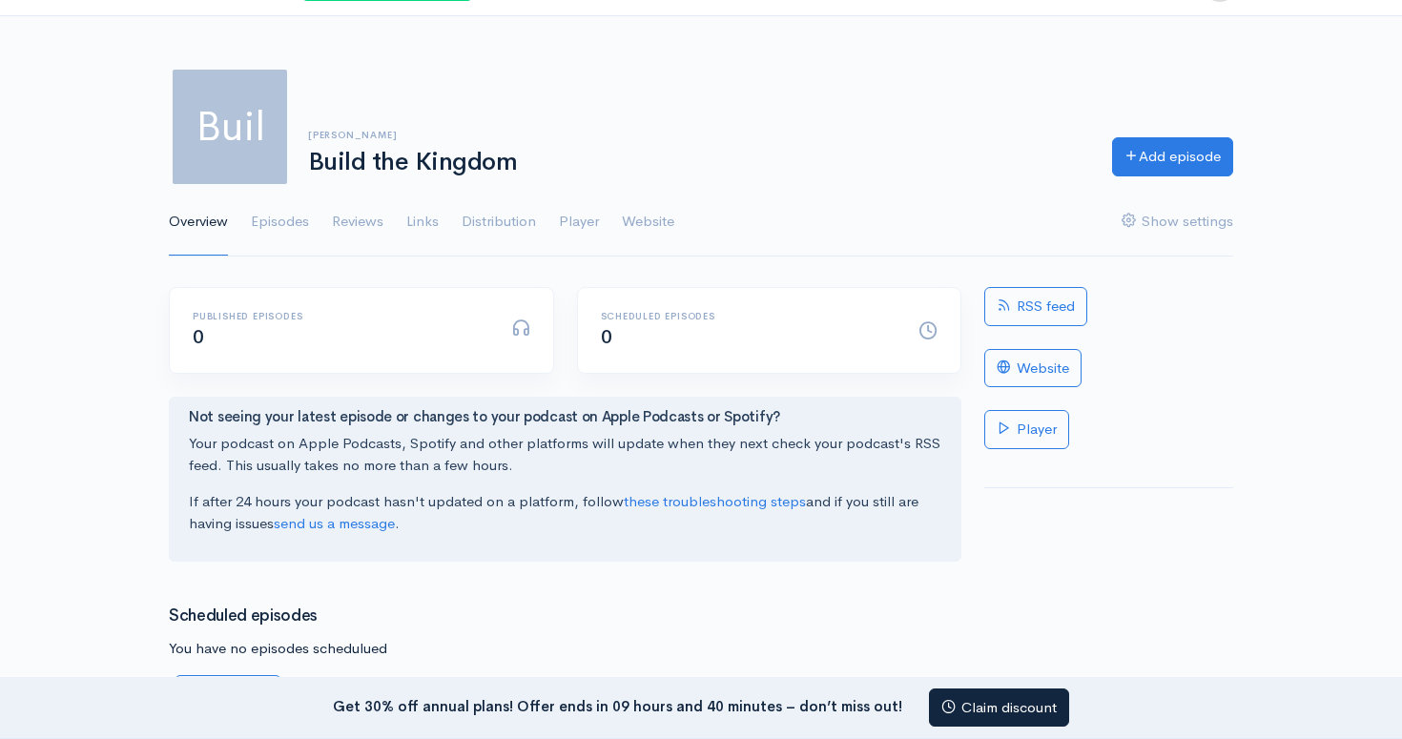
click at [216, 149] on span "Buil" at bounding box center [230, 127] width 122 height 122
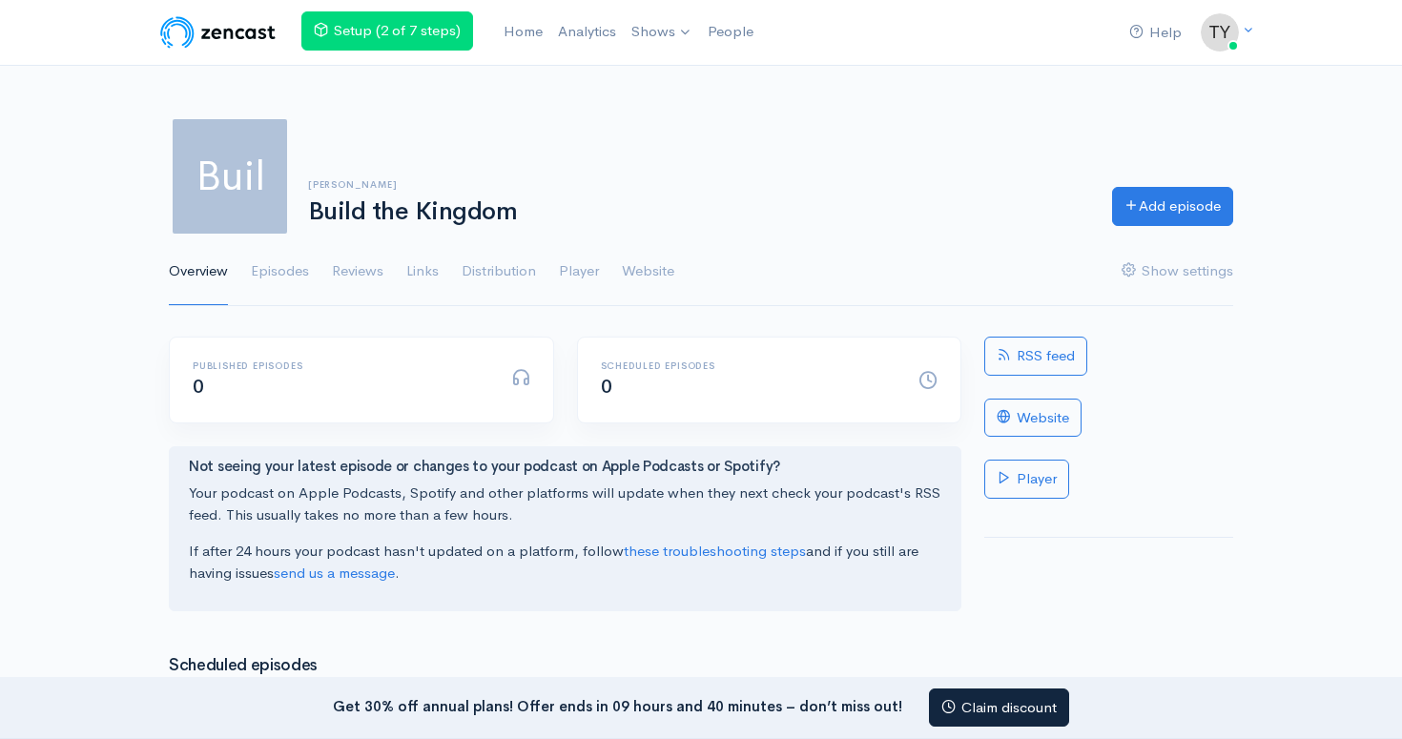
scroll to position [0, 0]
click at [1179, 272] on link "Show settings" at bounding box center [1177, 271] width 112 height 69
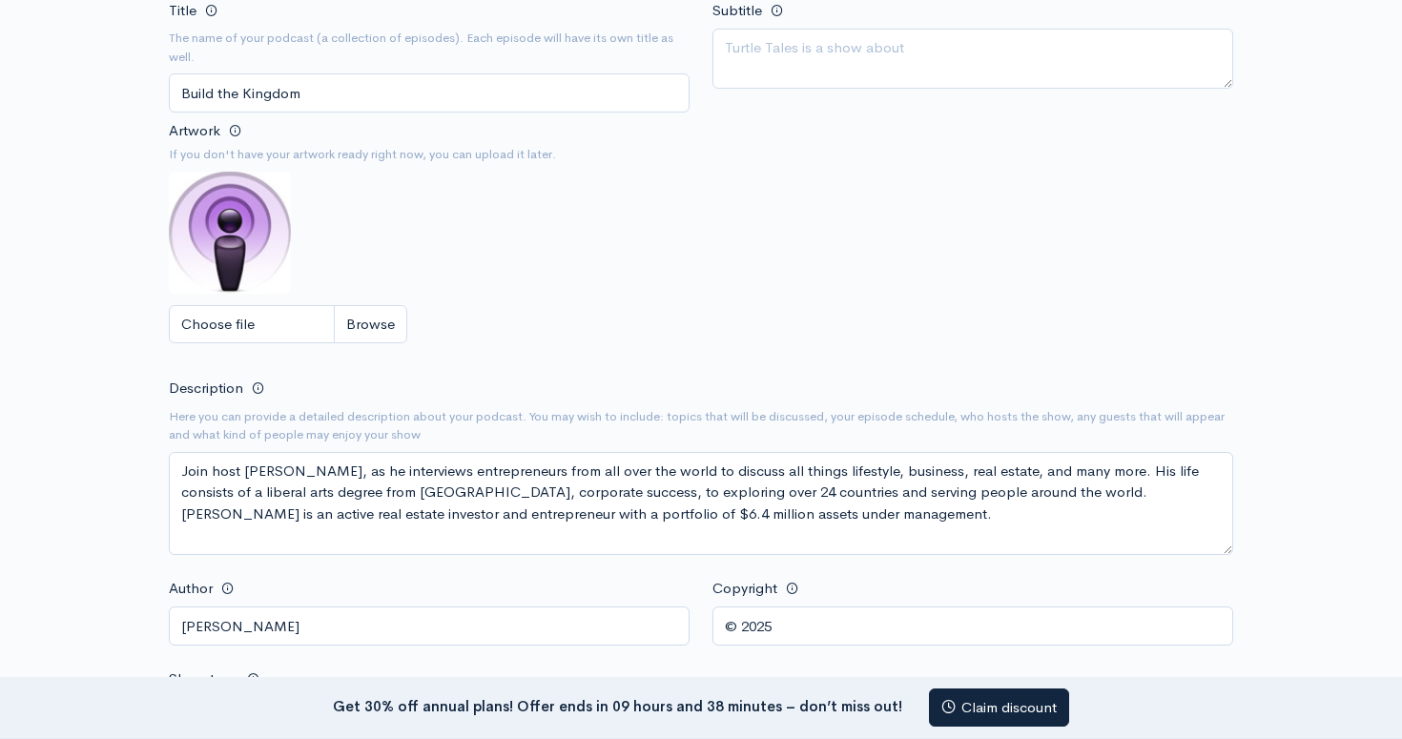
scroll to position [402, 0]
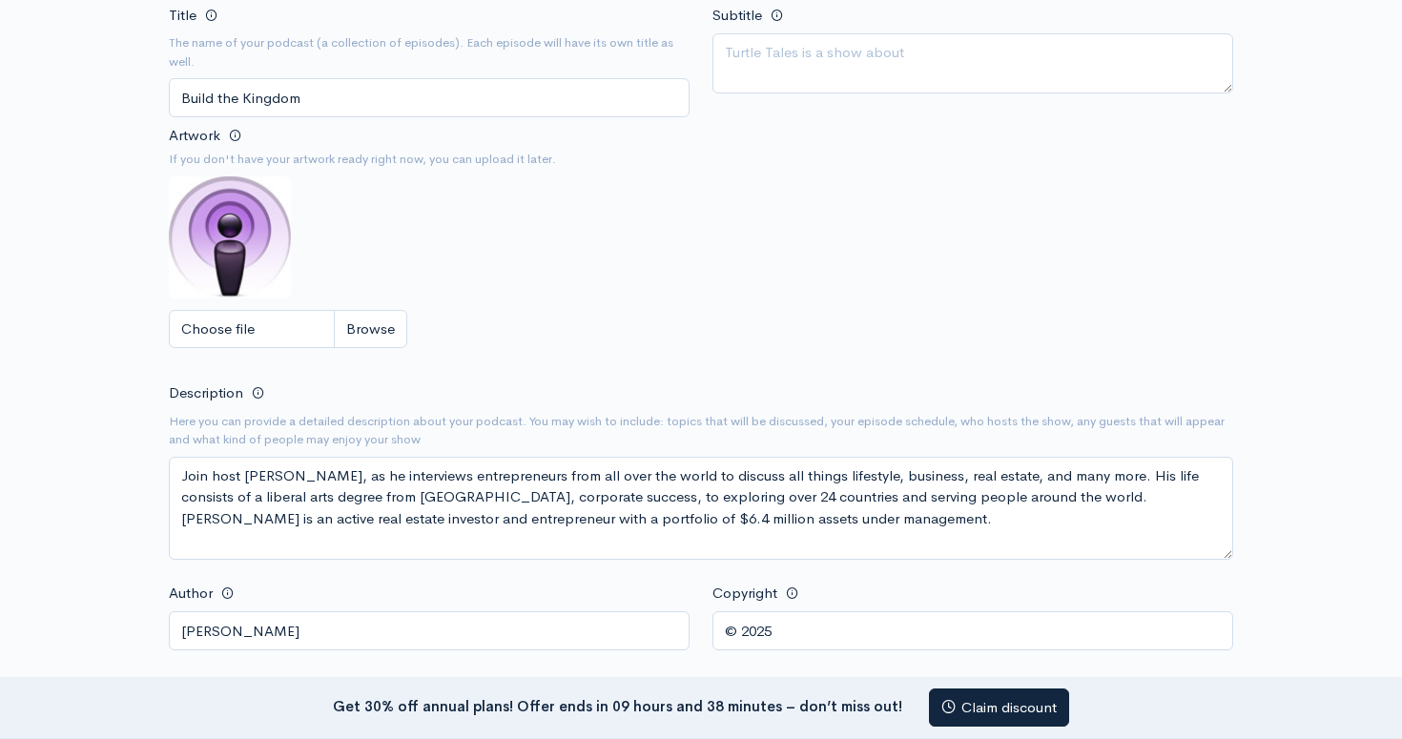
click at [359, 336] on input "Choose file" at bounding box center [288, 329] width 238 height 39
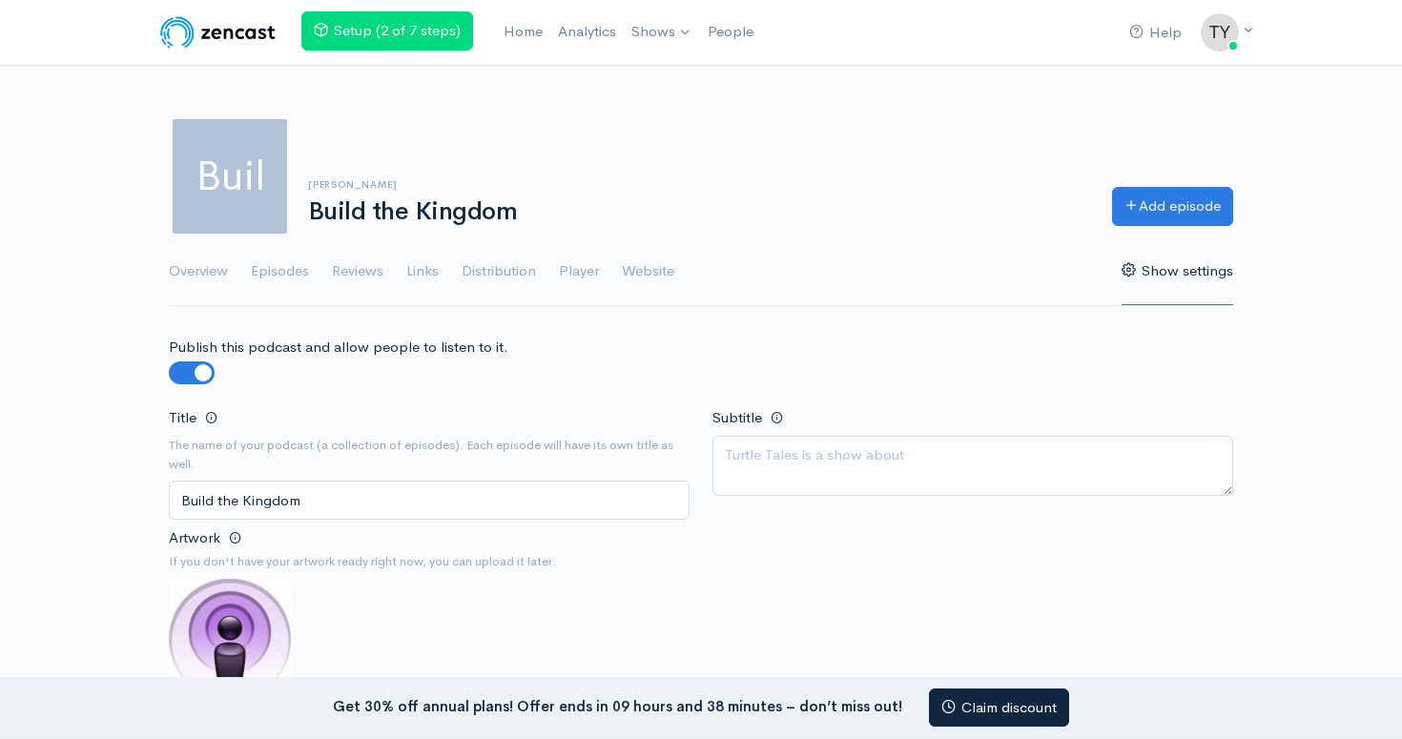
type input "C:\fakepath\Motivation Podcast Cover-3.png"
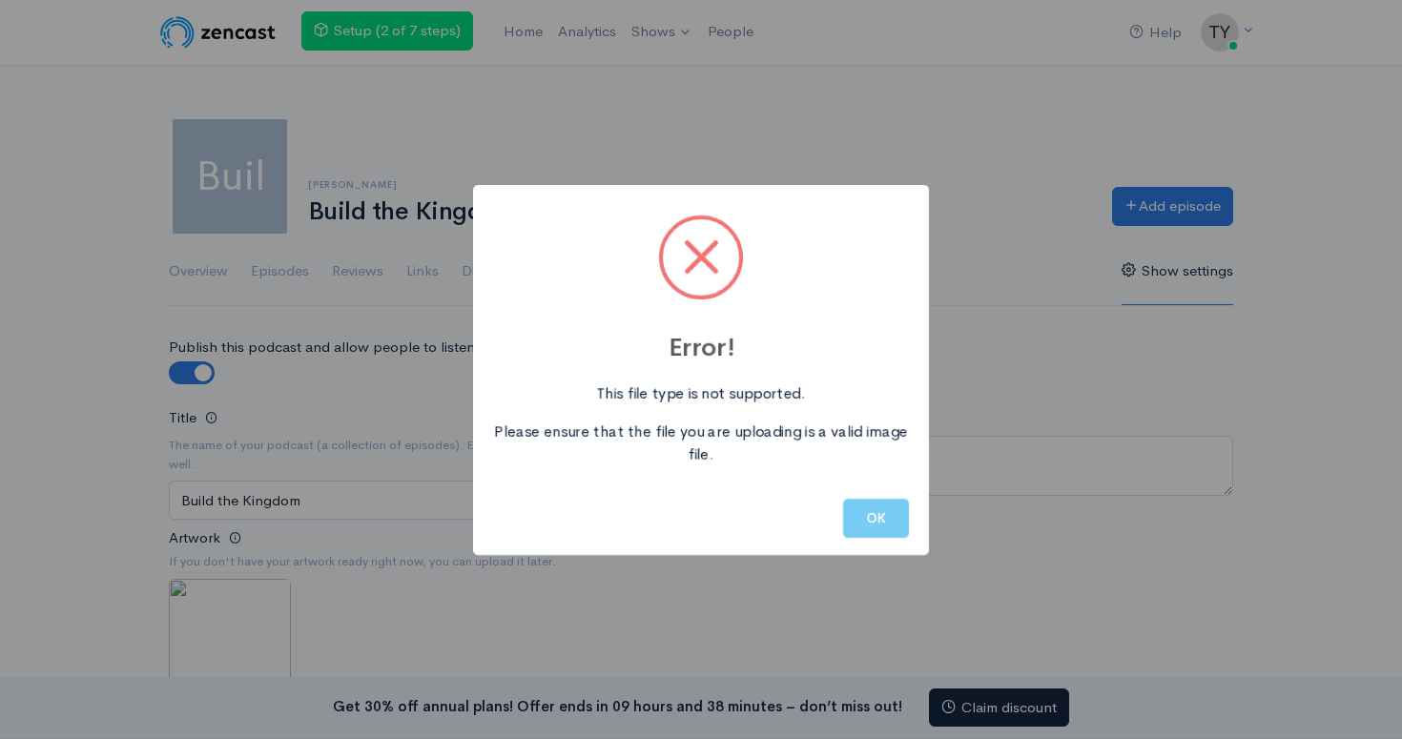
click at [877, 523] on button "OK" at bounding box center [876, 518] width 66 height 39
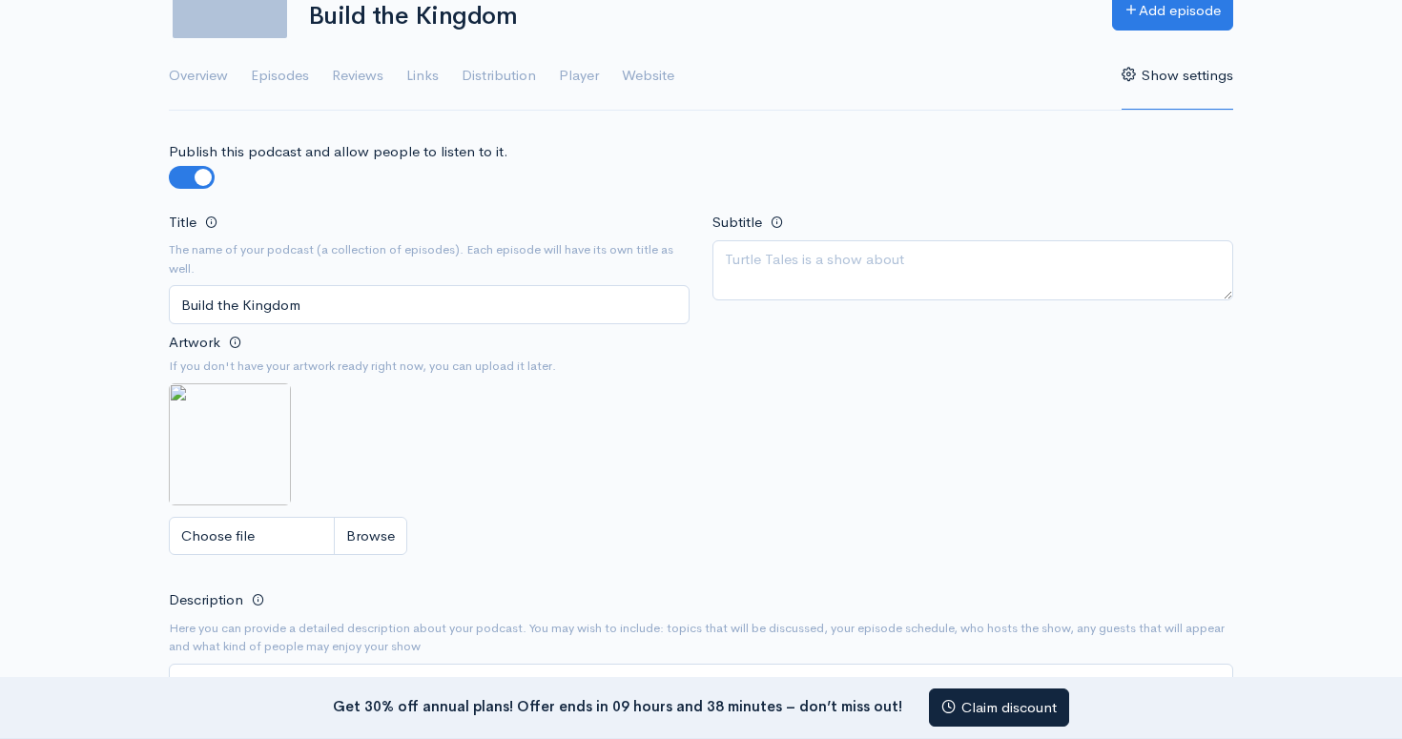
scroll to position [199, 0]
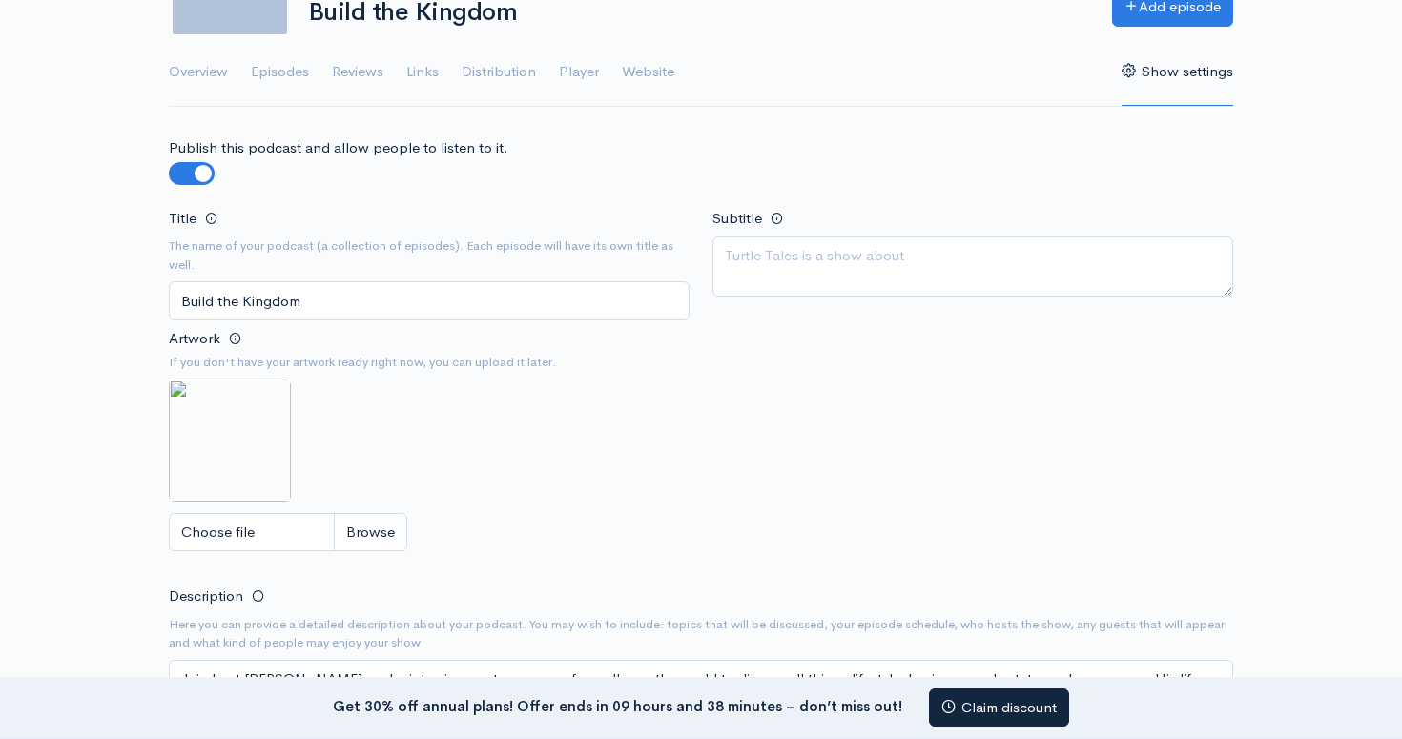
click at [270, 462] on img at bounding box center [230, 441] width 122 height 122
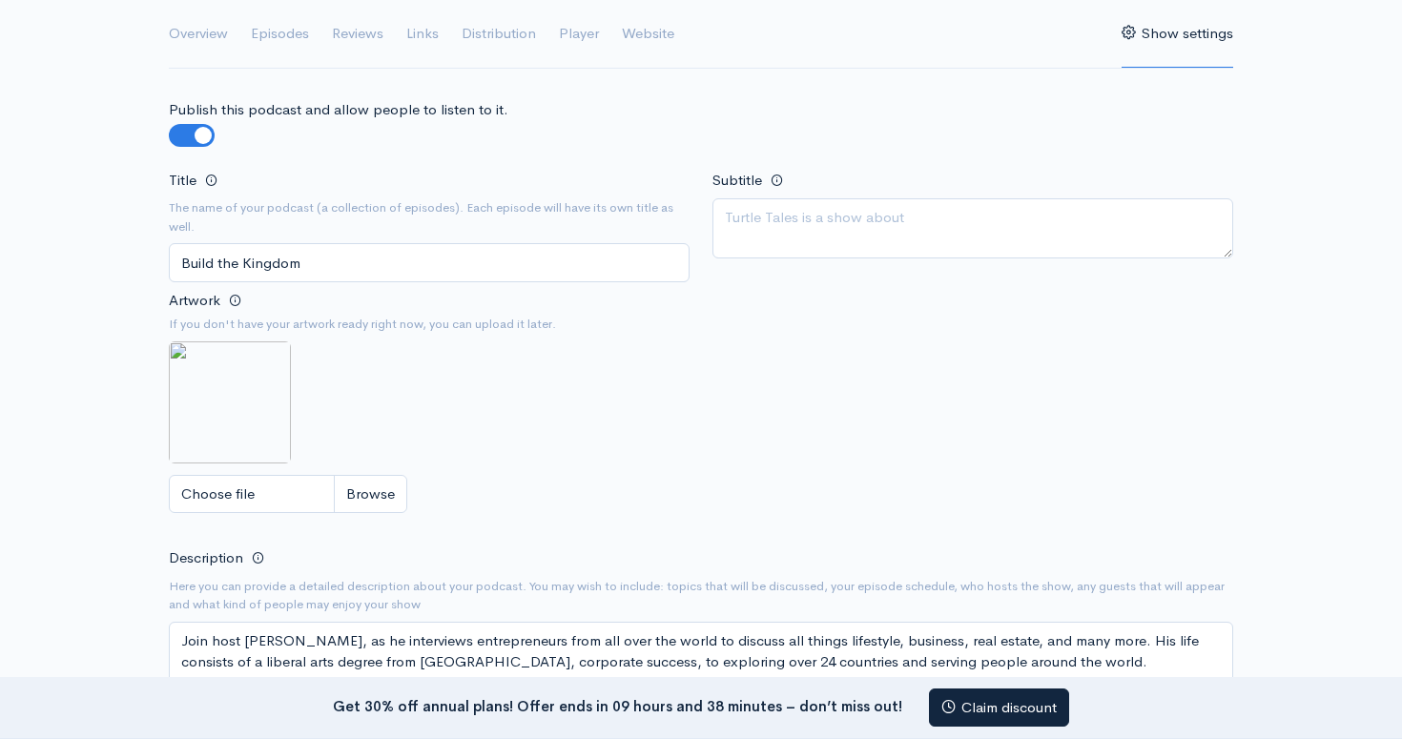
scroll to position [237, 0]
click at [240, 389] on img at bounding box center [230, 402] width 122 height 122
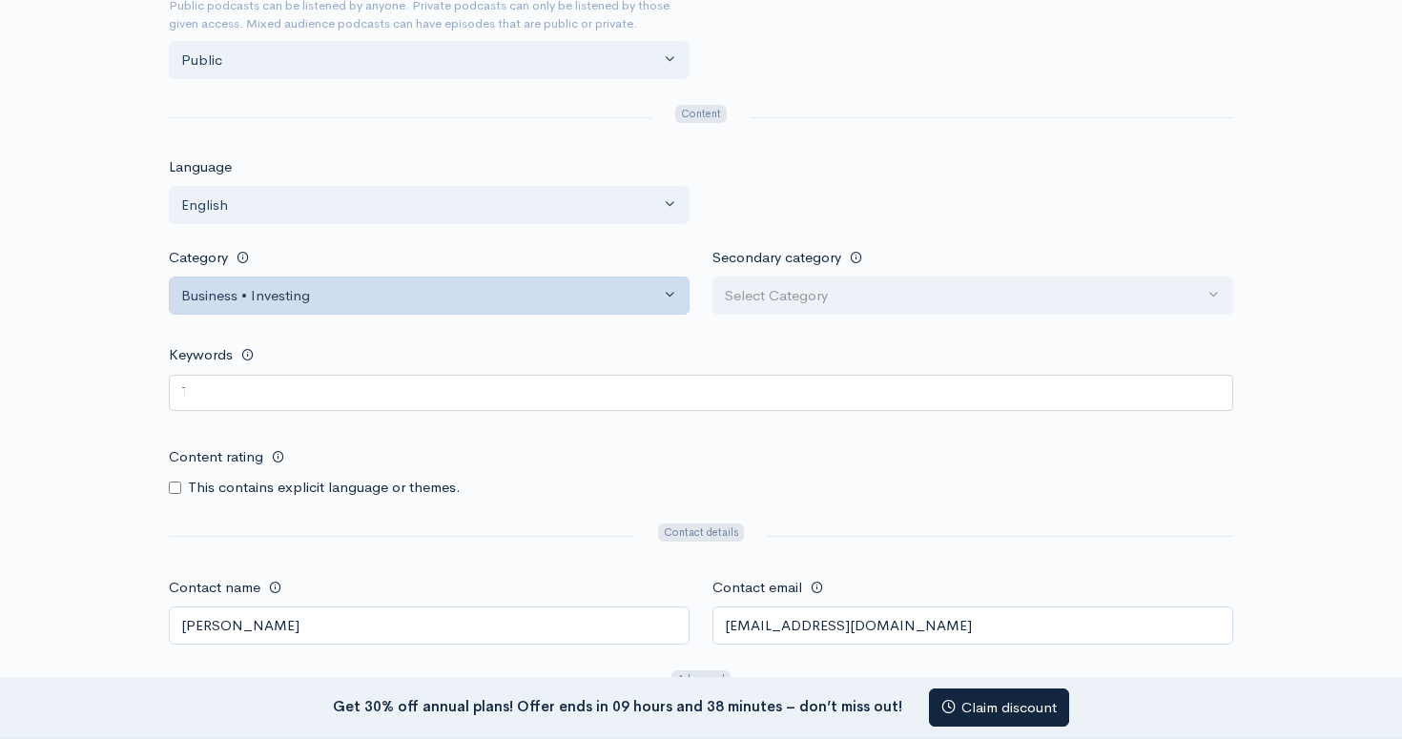
scroll to position [1419, 0]
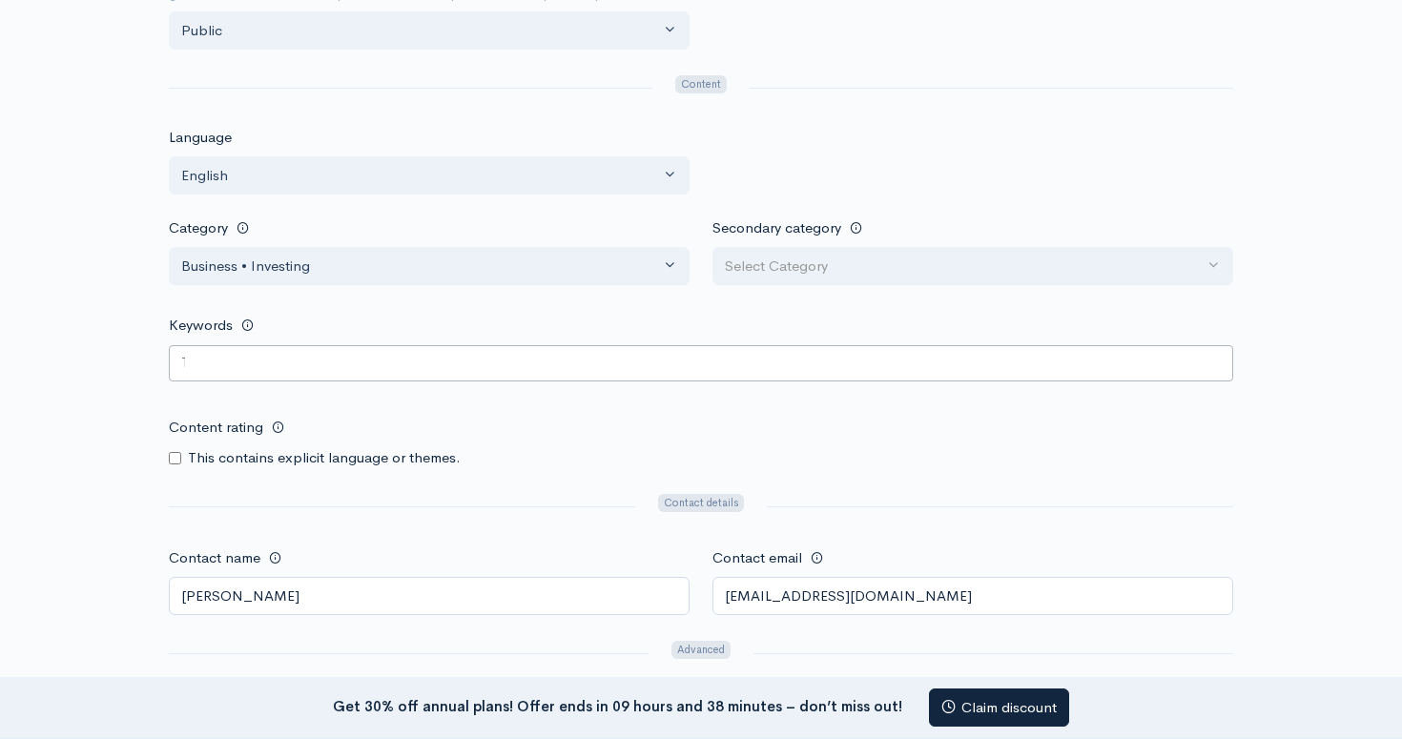
click at [313, 357] on div at bounding box center [701, 363] width 1064 height 36
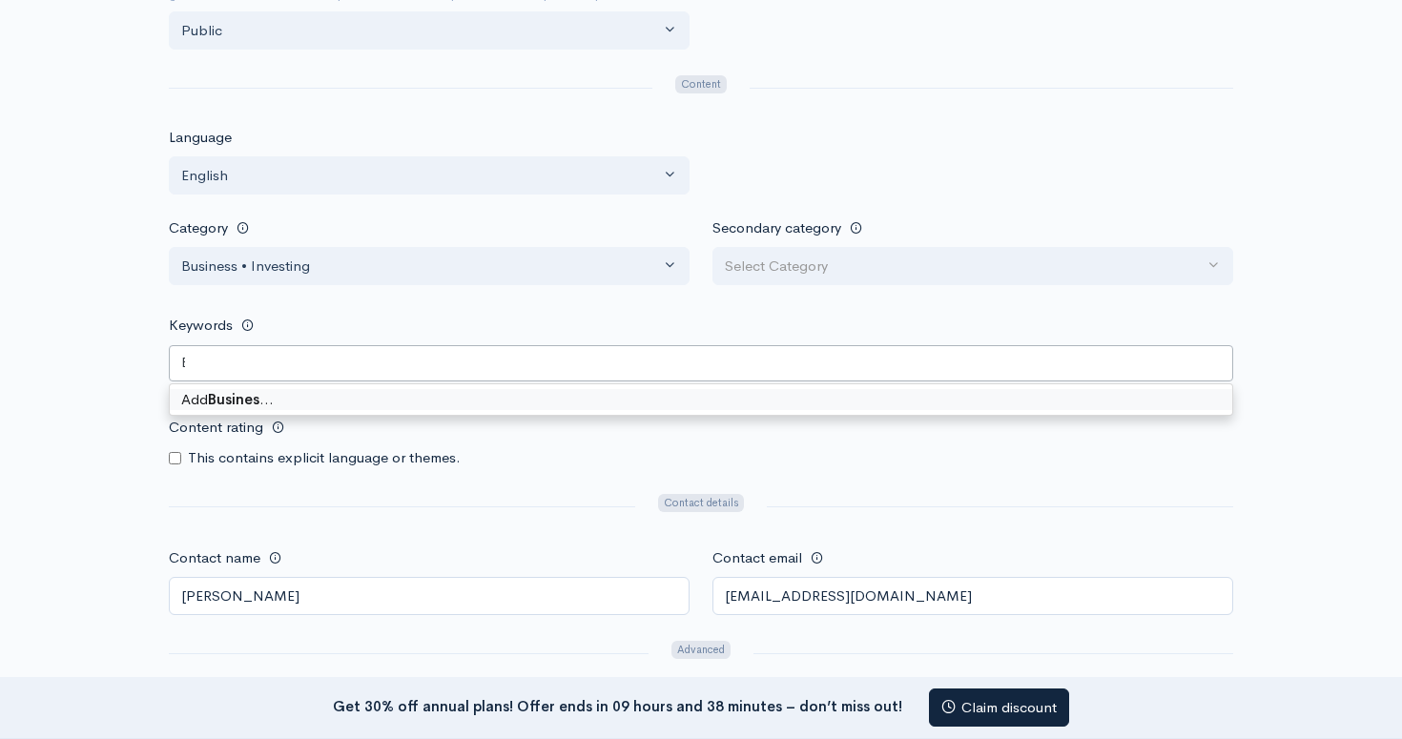
type keywords-picker-selectized "Business"
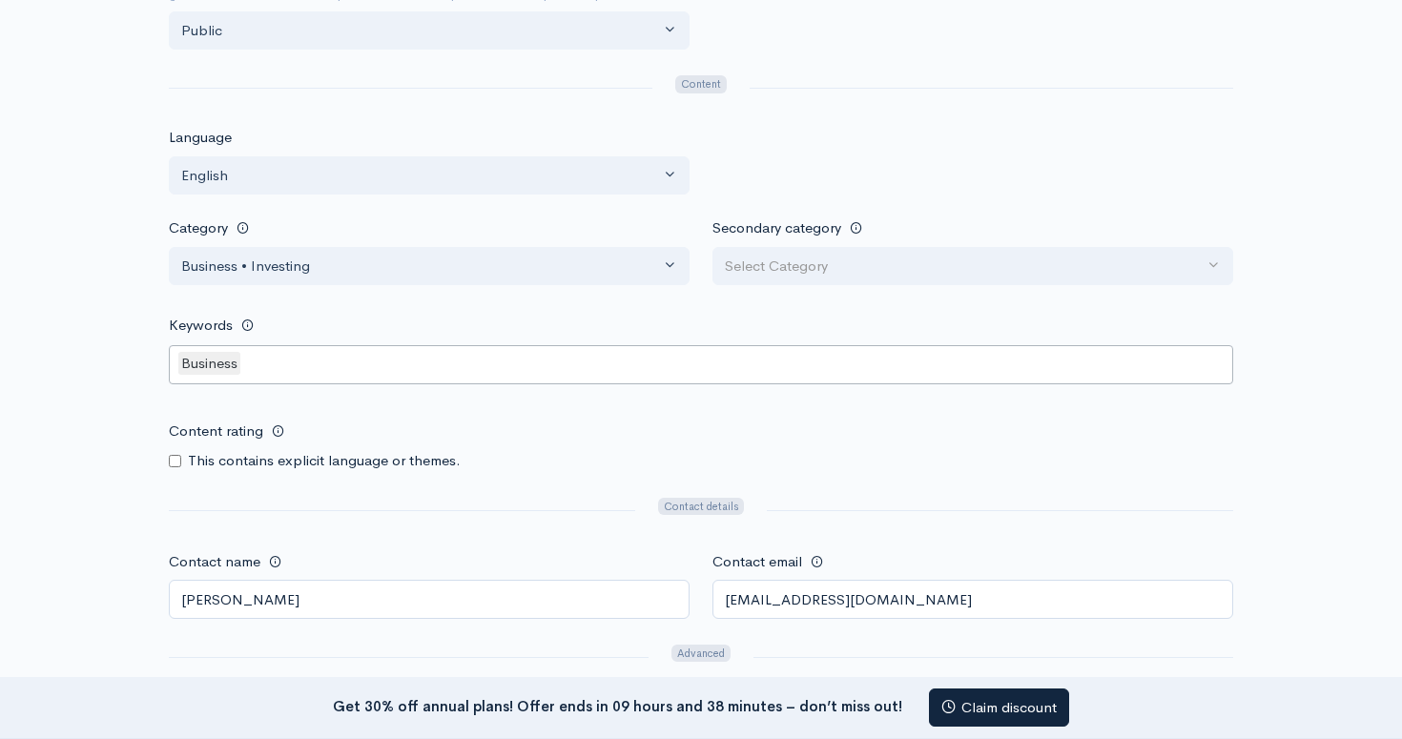
type keywords-picker-selectized "r"
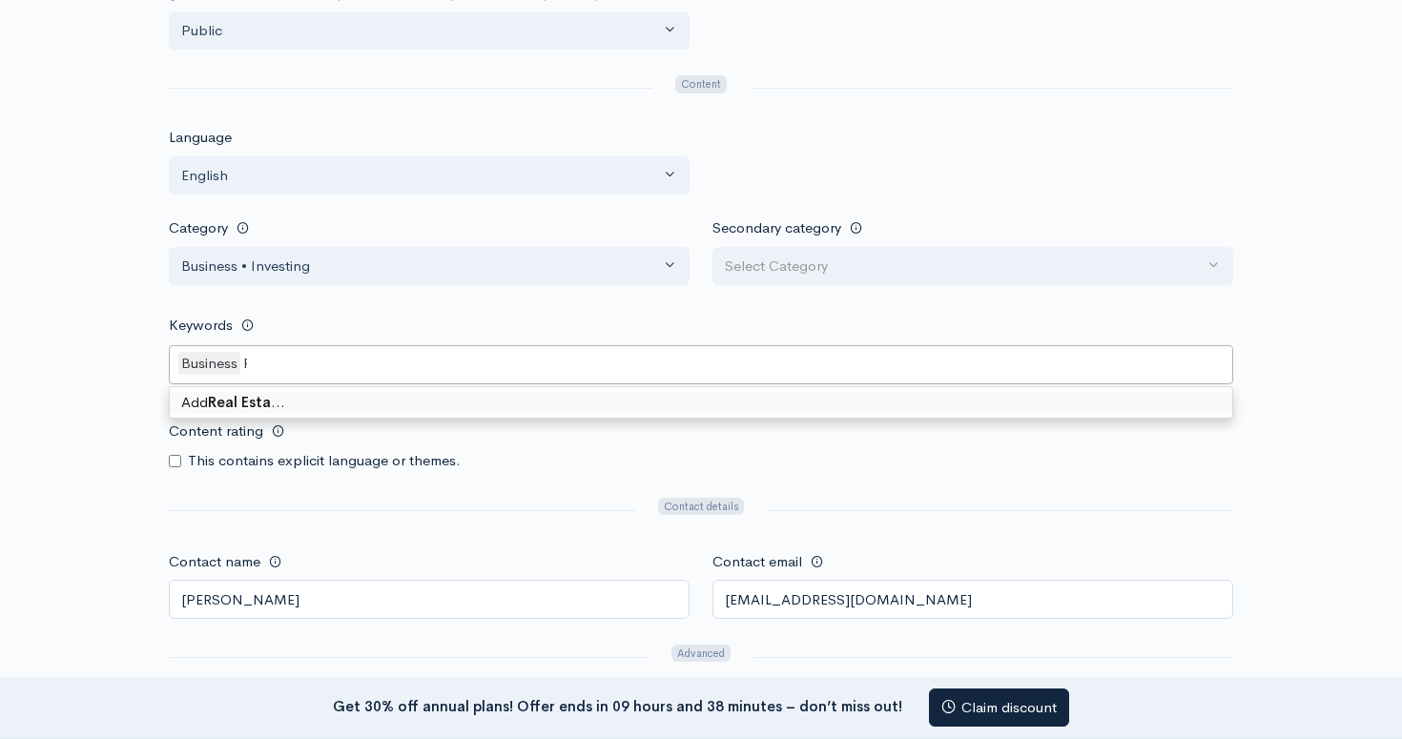
type keywords-picker-selectized "Real Estate"
type keywords-picker-selectized "Lifestyle"
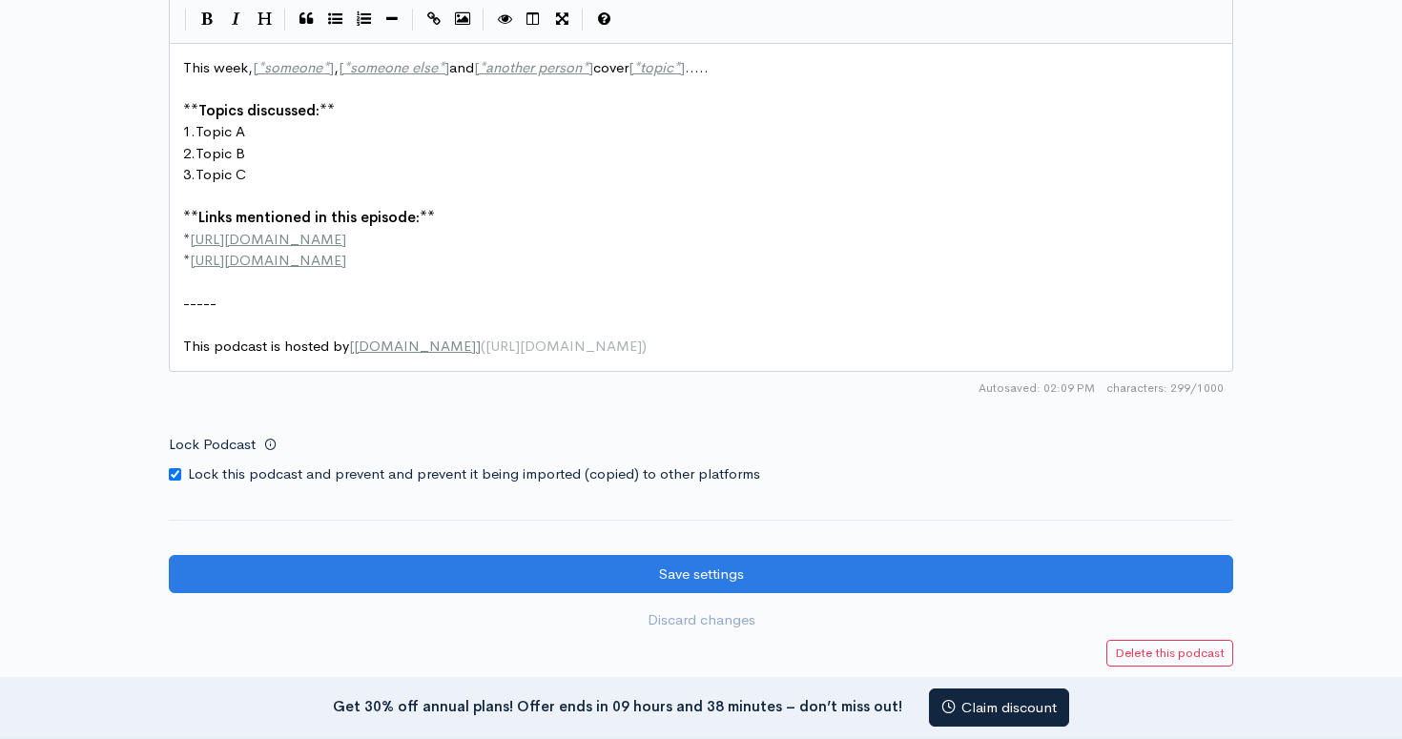
scroll to position [2175, 0]
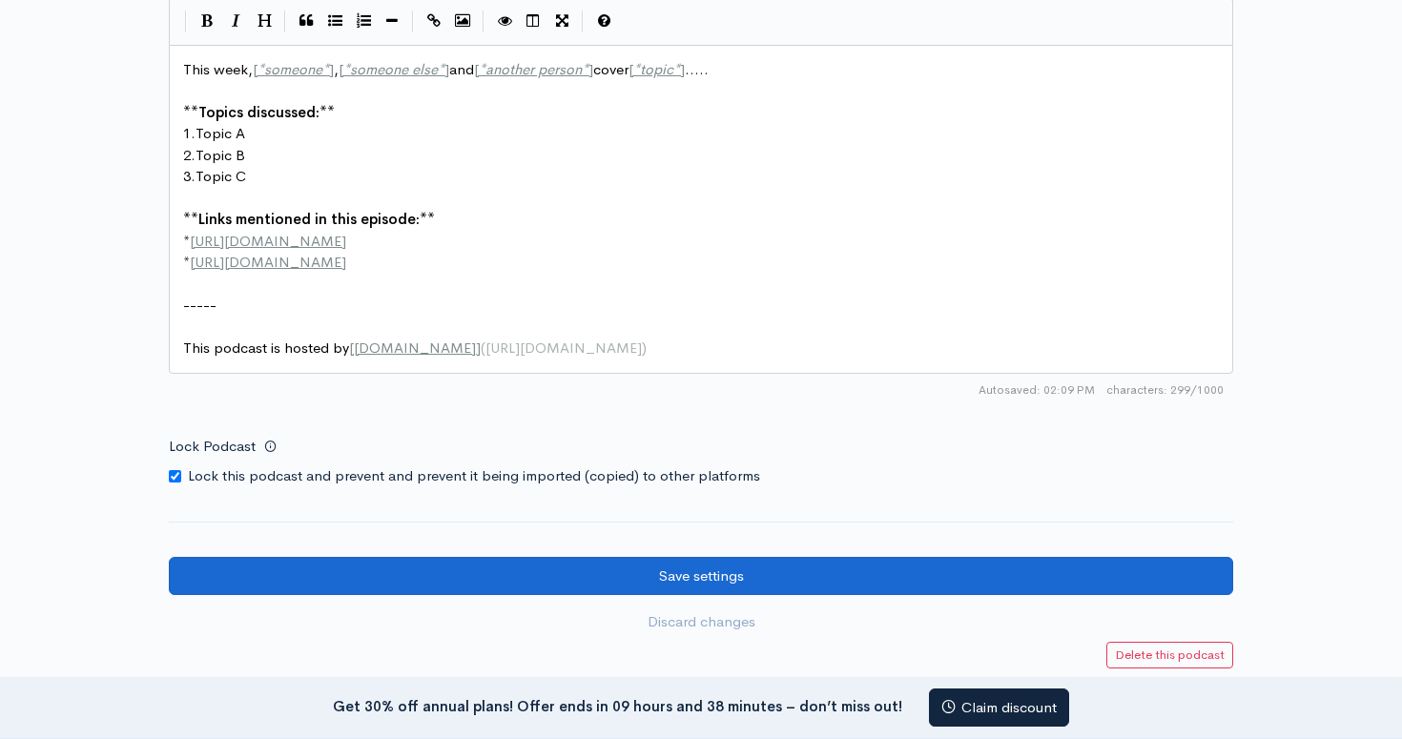
click at [430, 557] on input "Save settings" at bounding box center [701, 576] width 1064 height 39
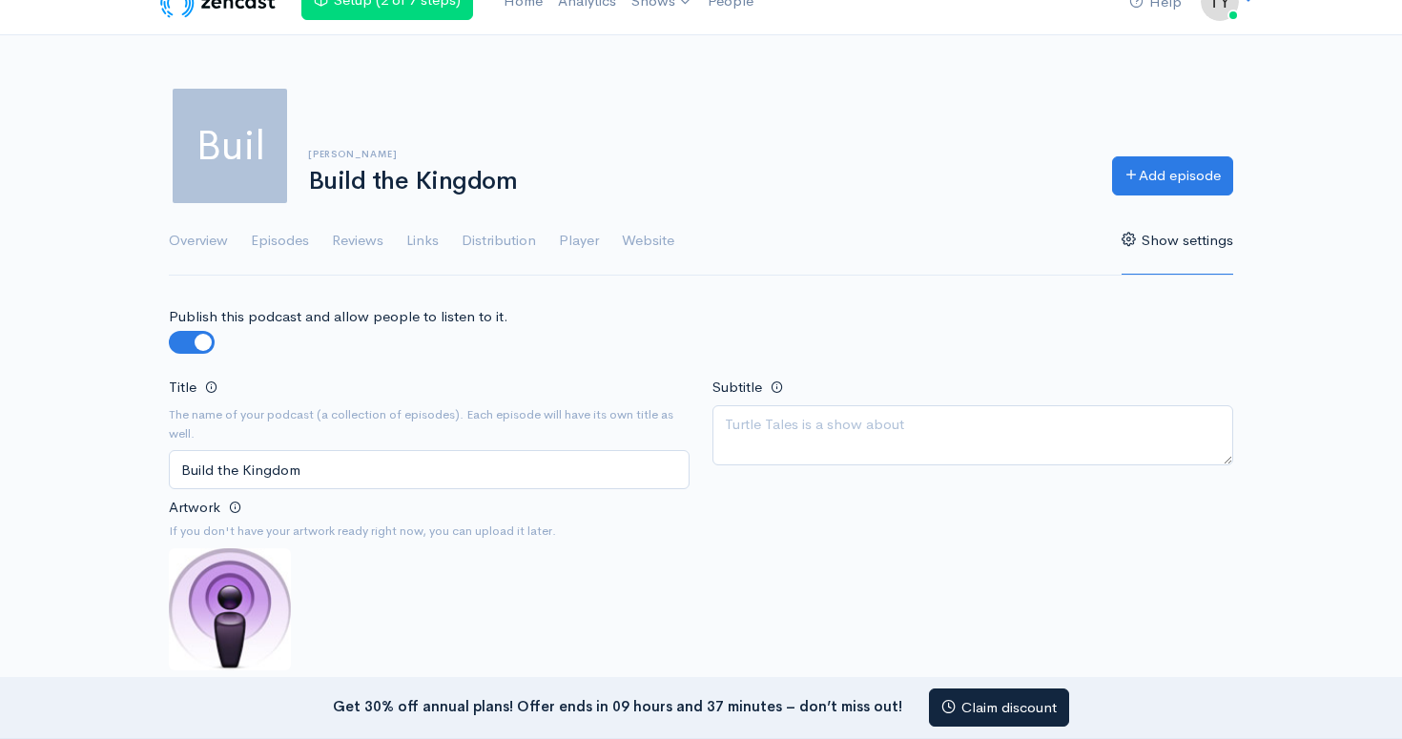
scroll to position [34, 0]
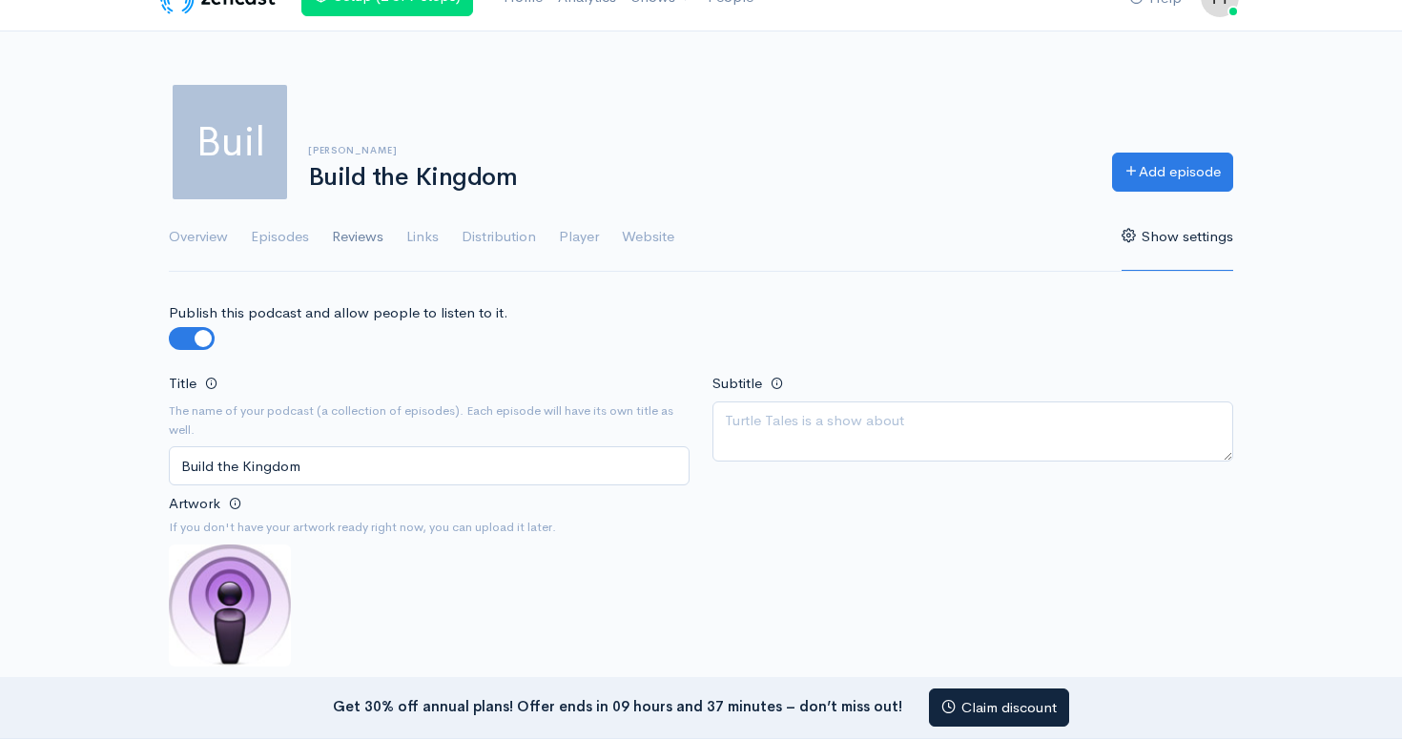
click at [349, 236] on link "Reviews" at bounding box center [357, 237] width 51 height 69
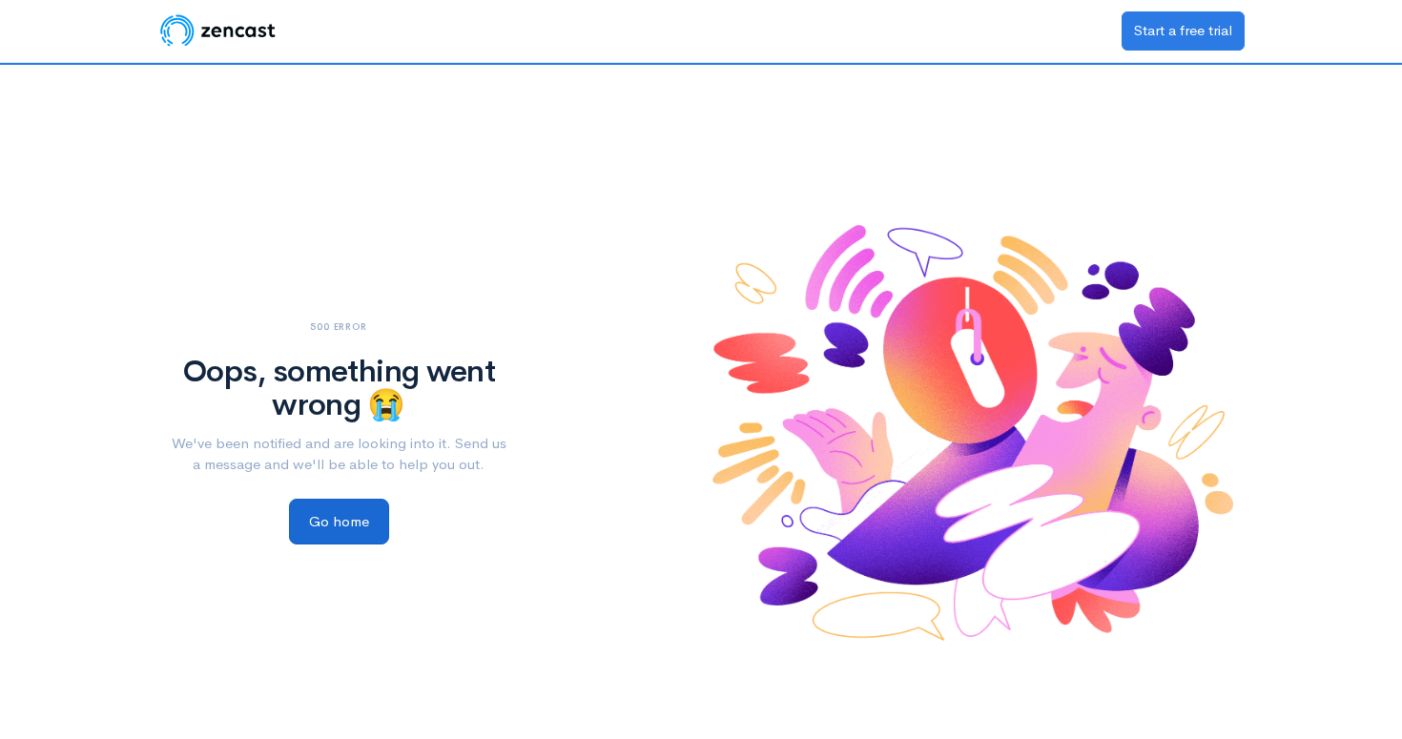
click at [336, 503] on link "Go home" at bounding box center [339, 522] width 100 height 47
click at [335, 523] on link "Go home" at bounding box center [339, 522] width 100 height 47
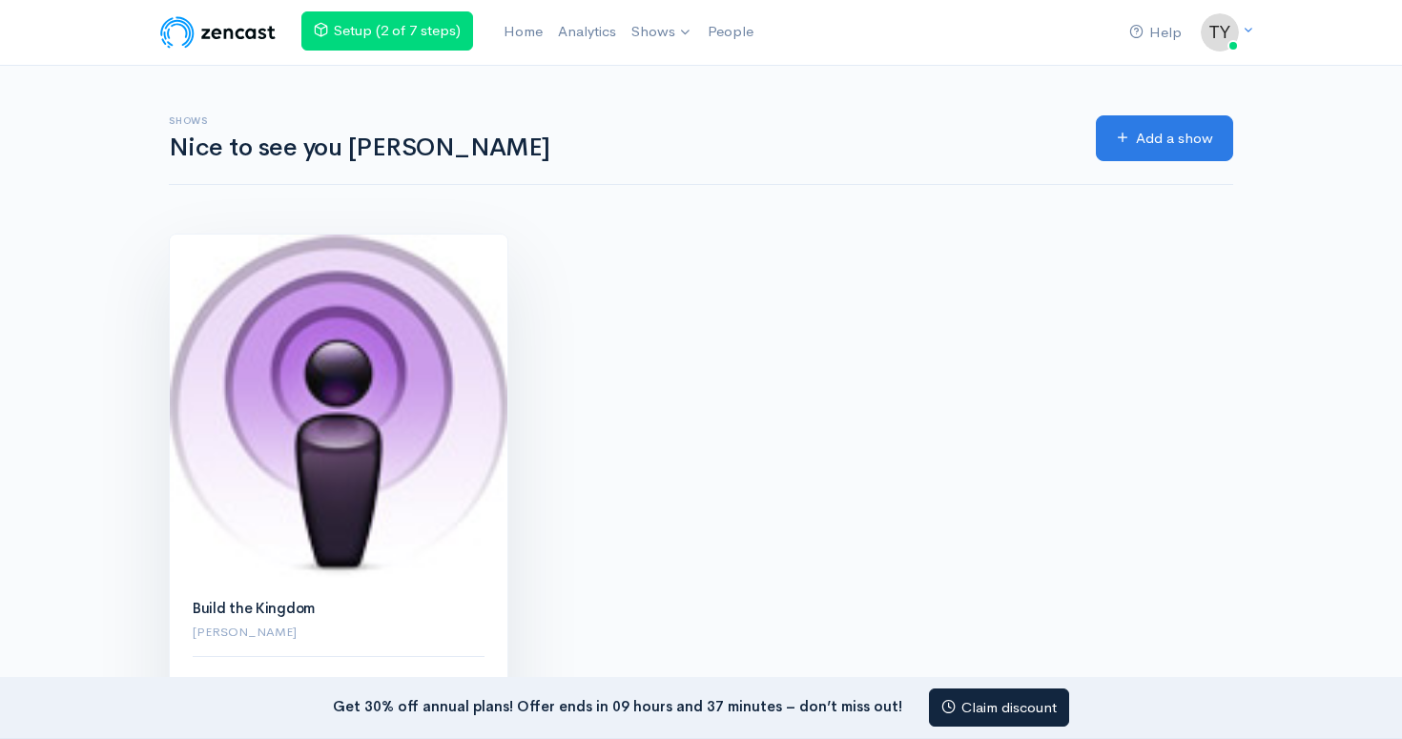
click at [368, 367] on img at bounding box center [339, 406] width 338 height 343
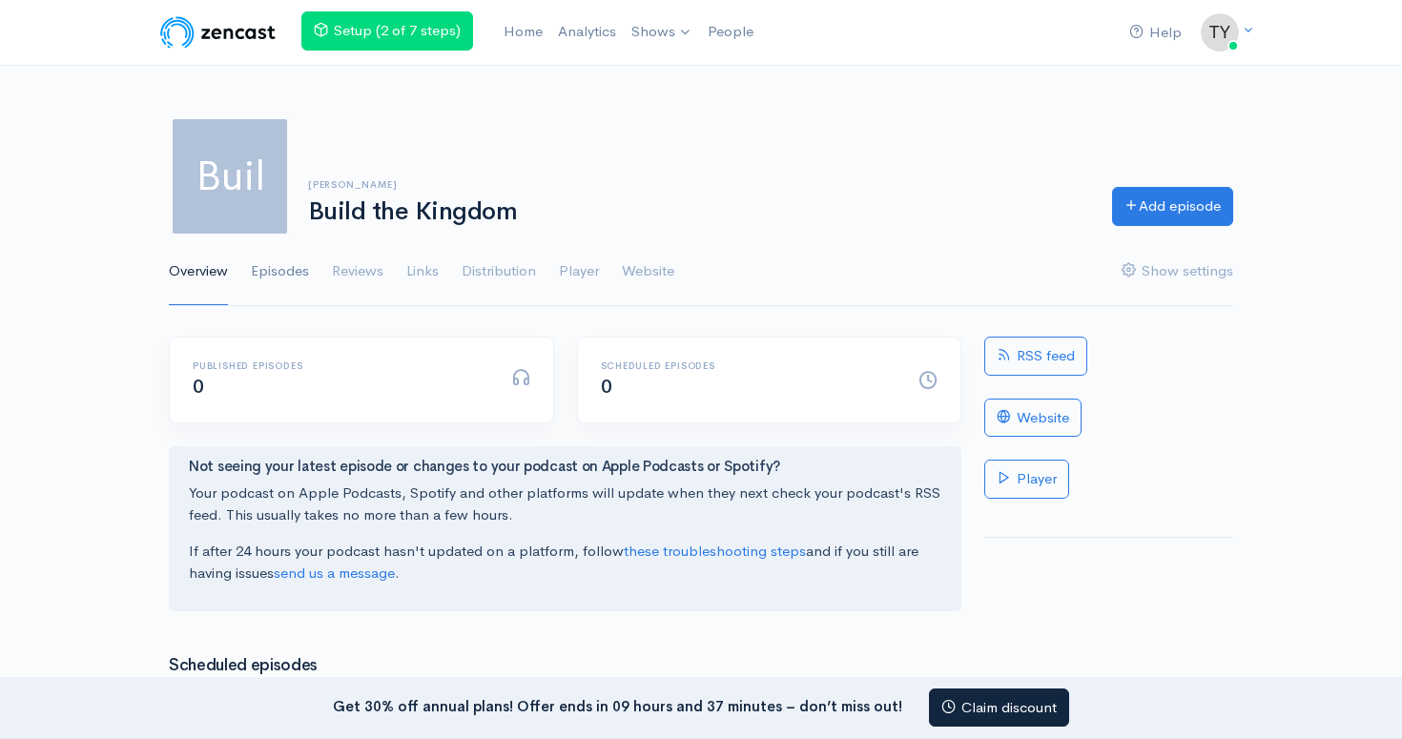
click at [284, 273] on link "Episodes" at bounding box center [280, 271] width 58 height 69
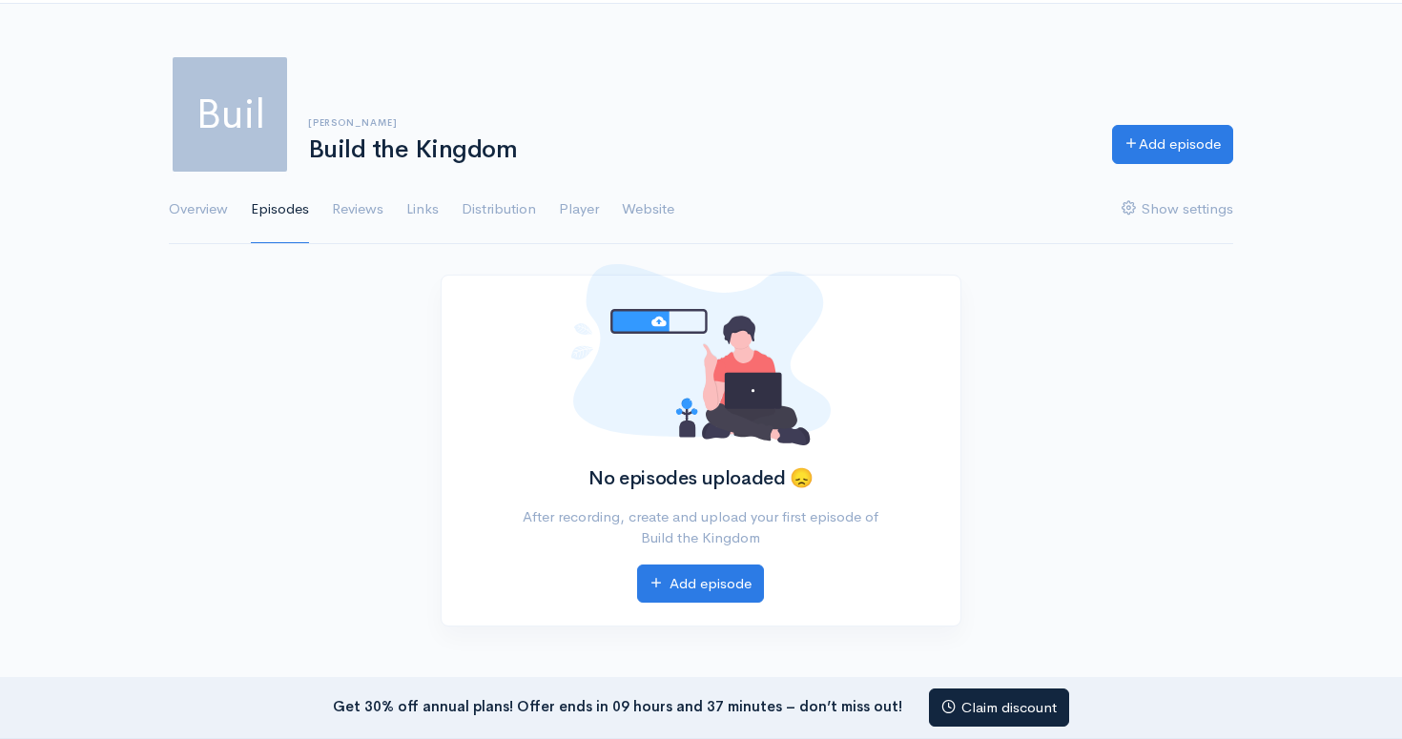
scroll to position [66, 0]
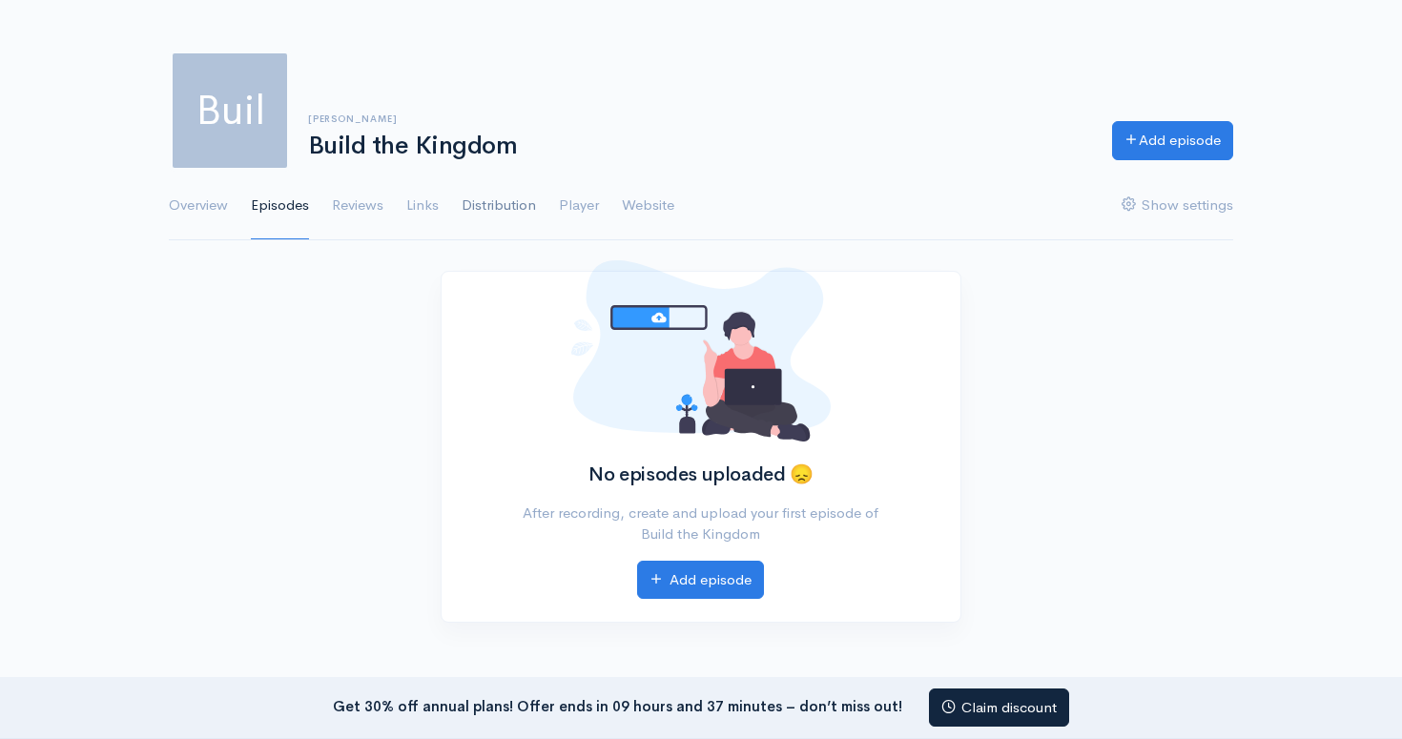
click at [495, 206] on link "Distribution" at bounding box center [499, 206] width 74 height 69
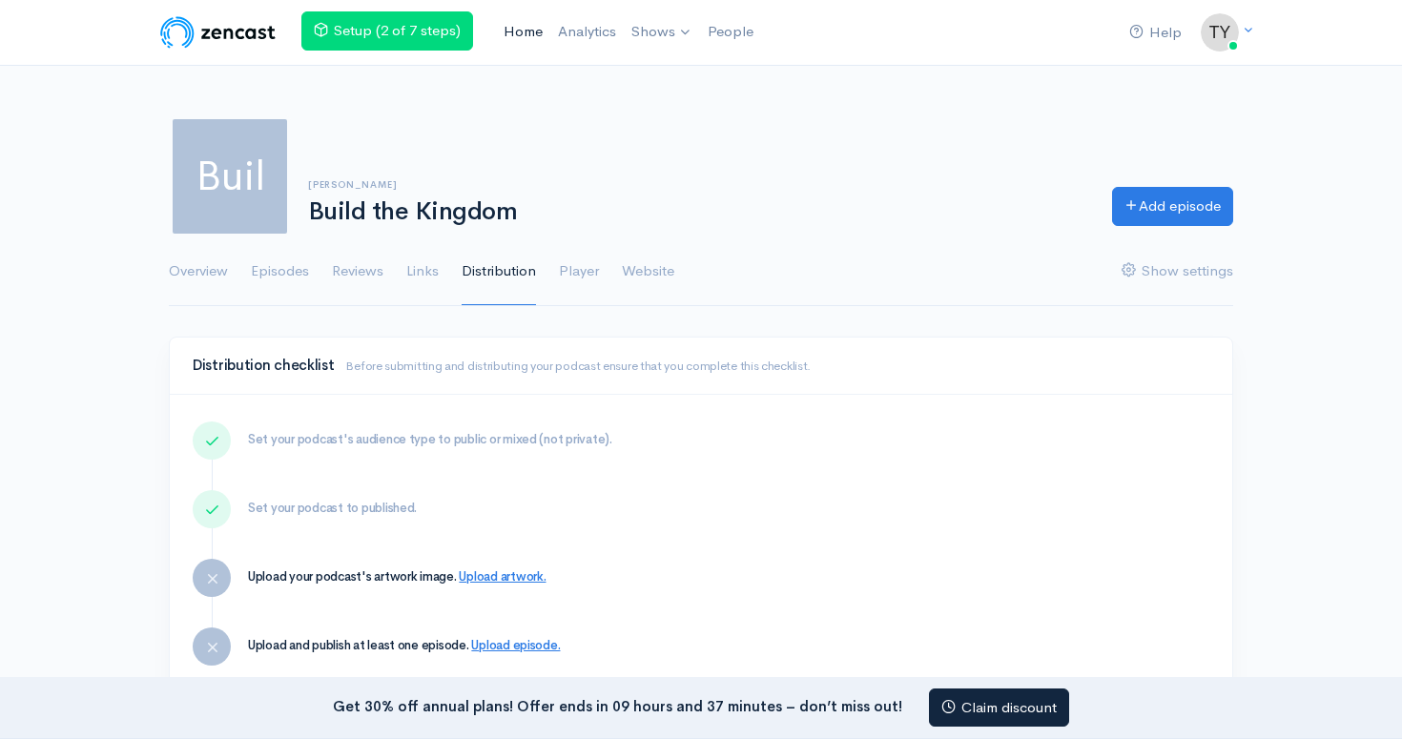
click at [511, 24] on link "Home" at bounding box center [523, 31] width 54 height 41
